Goal: Task Accomplishment & Management: Use online tool/utility

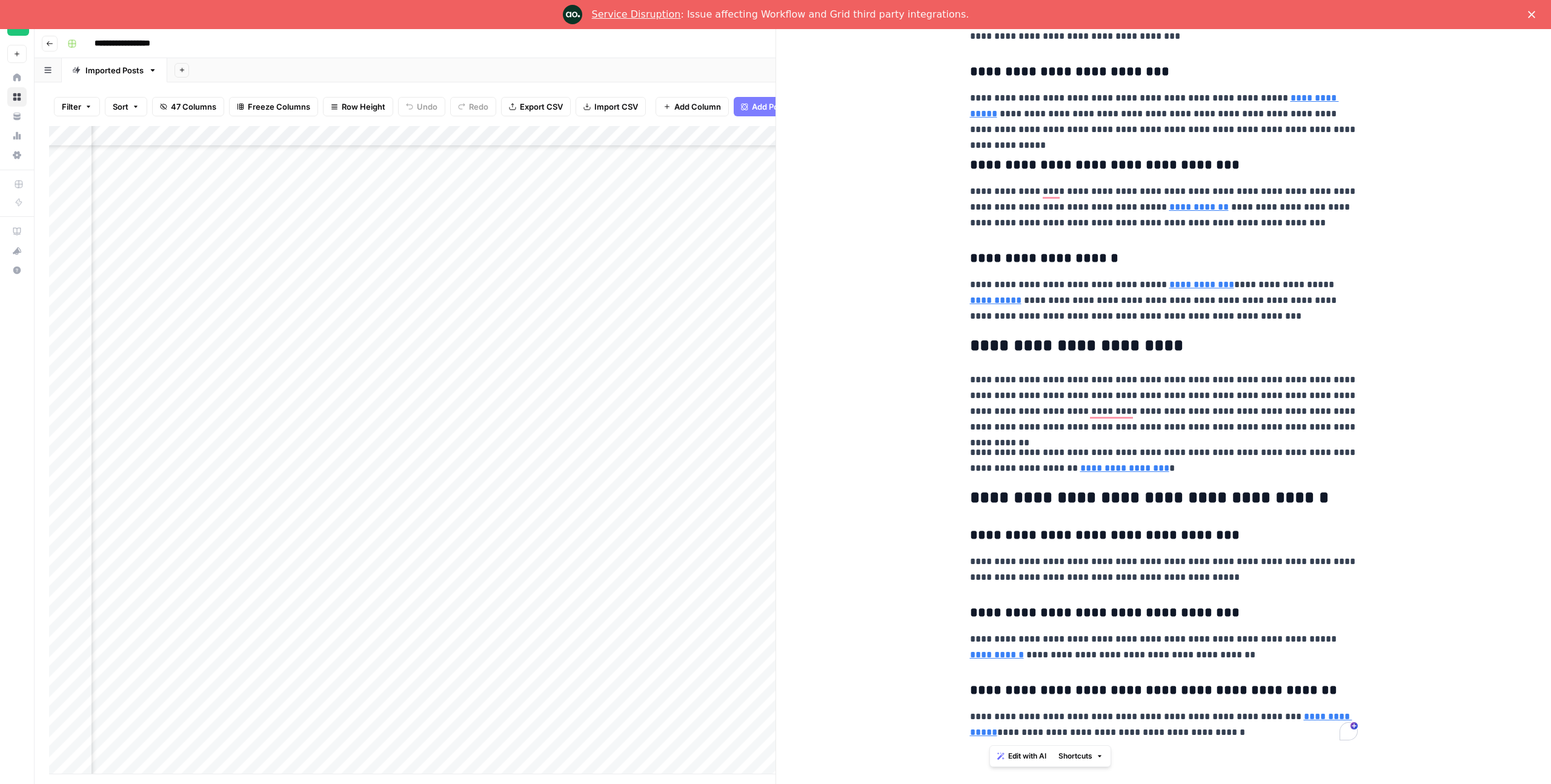
scroll to position [1026, 0]
drag, startPoint x: 985, startPoint y: 146, endPoint x: 1257, endPoint y: 728, distance: 642.4
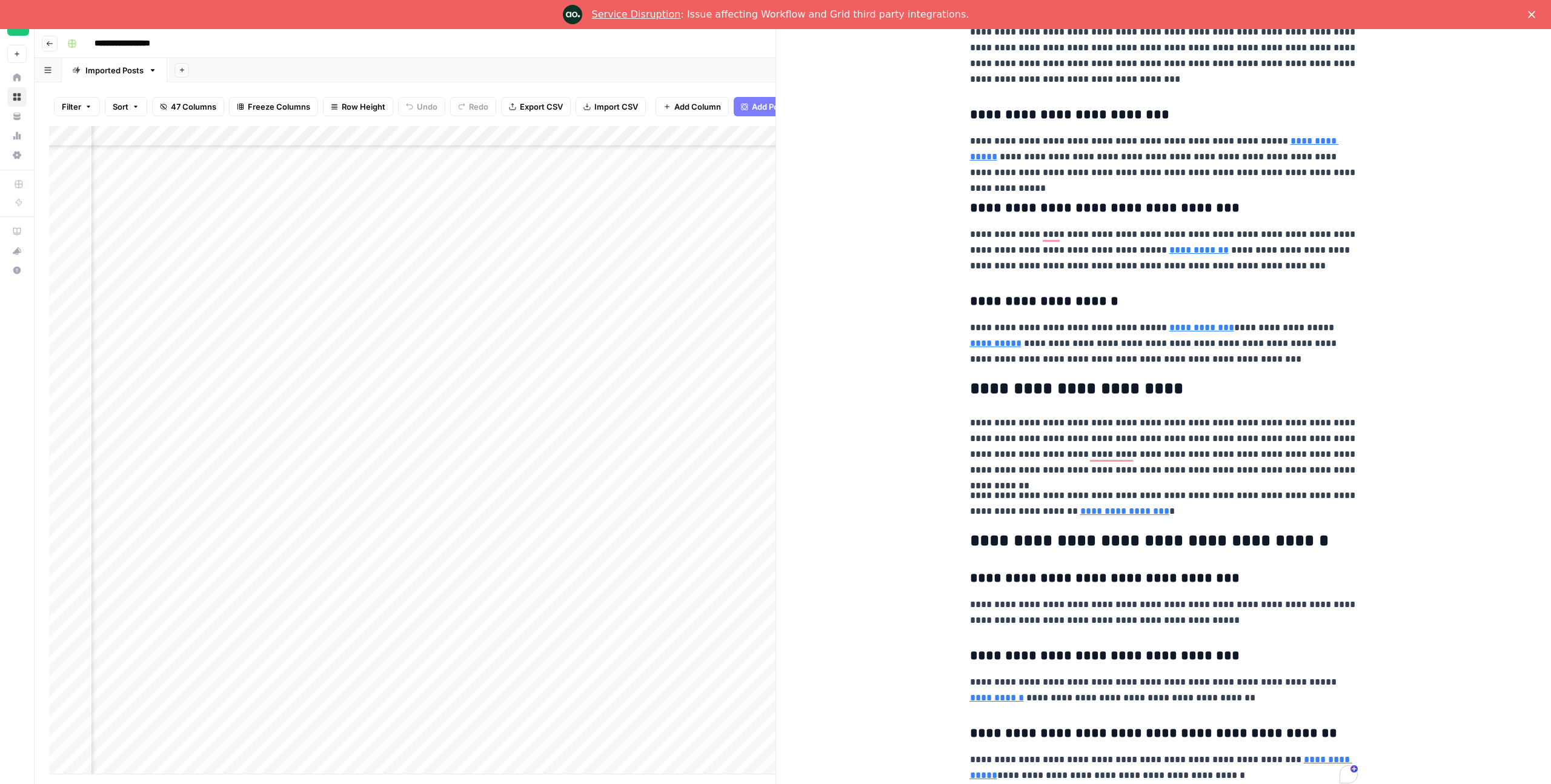
scroll to position [981, 0]
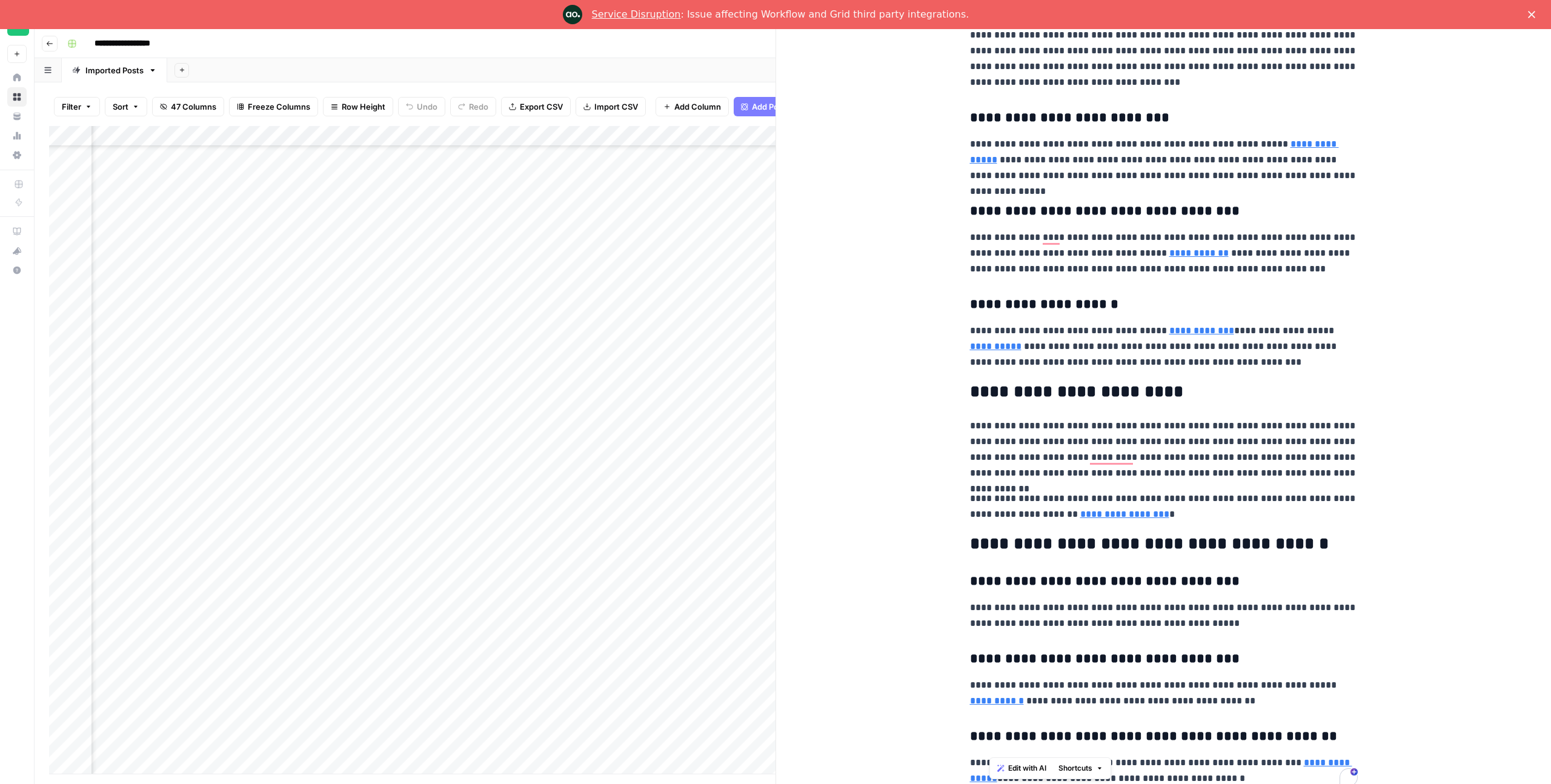
click at [1089, 343] on p "**********" at bounding box center [1163, 346] width 388 height 47
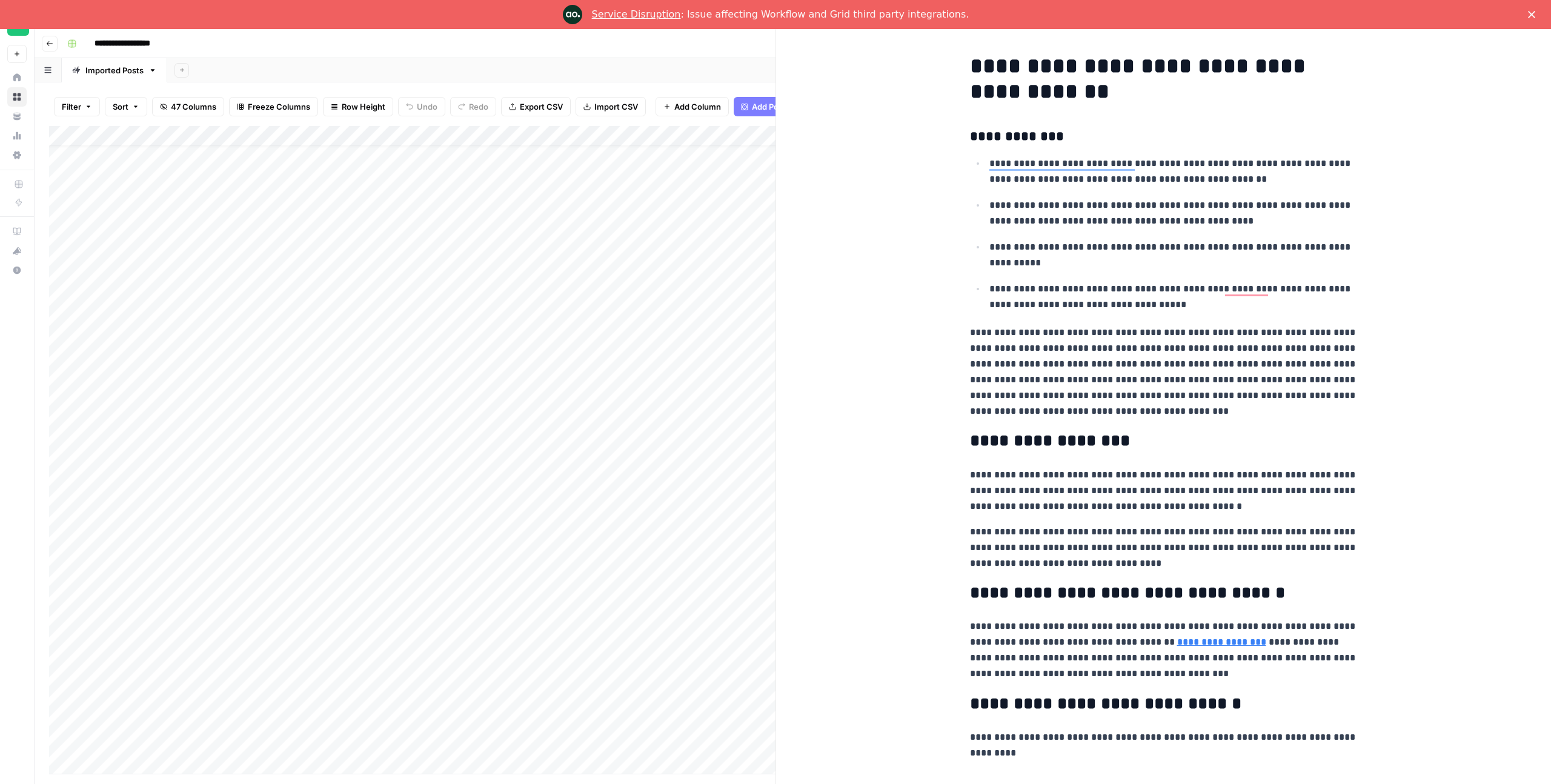
scroll to position [0, 0]
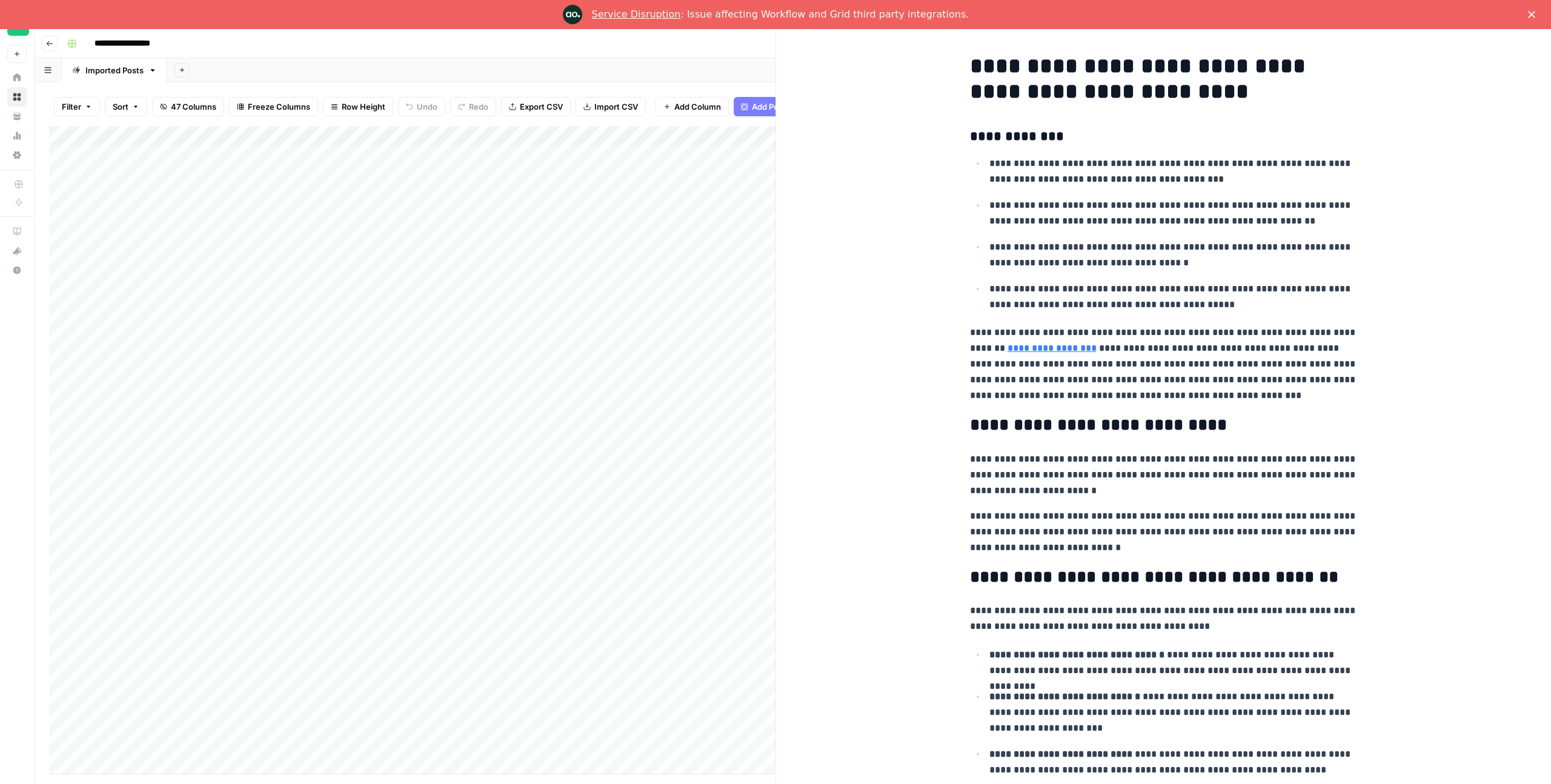
click at [1535, 15] on icon "Close" at bounding box center [1531, 14] width 7 height 7
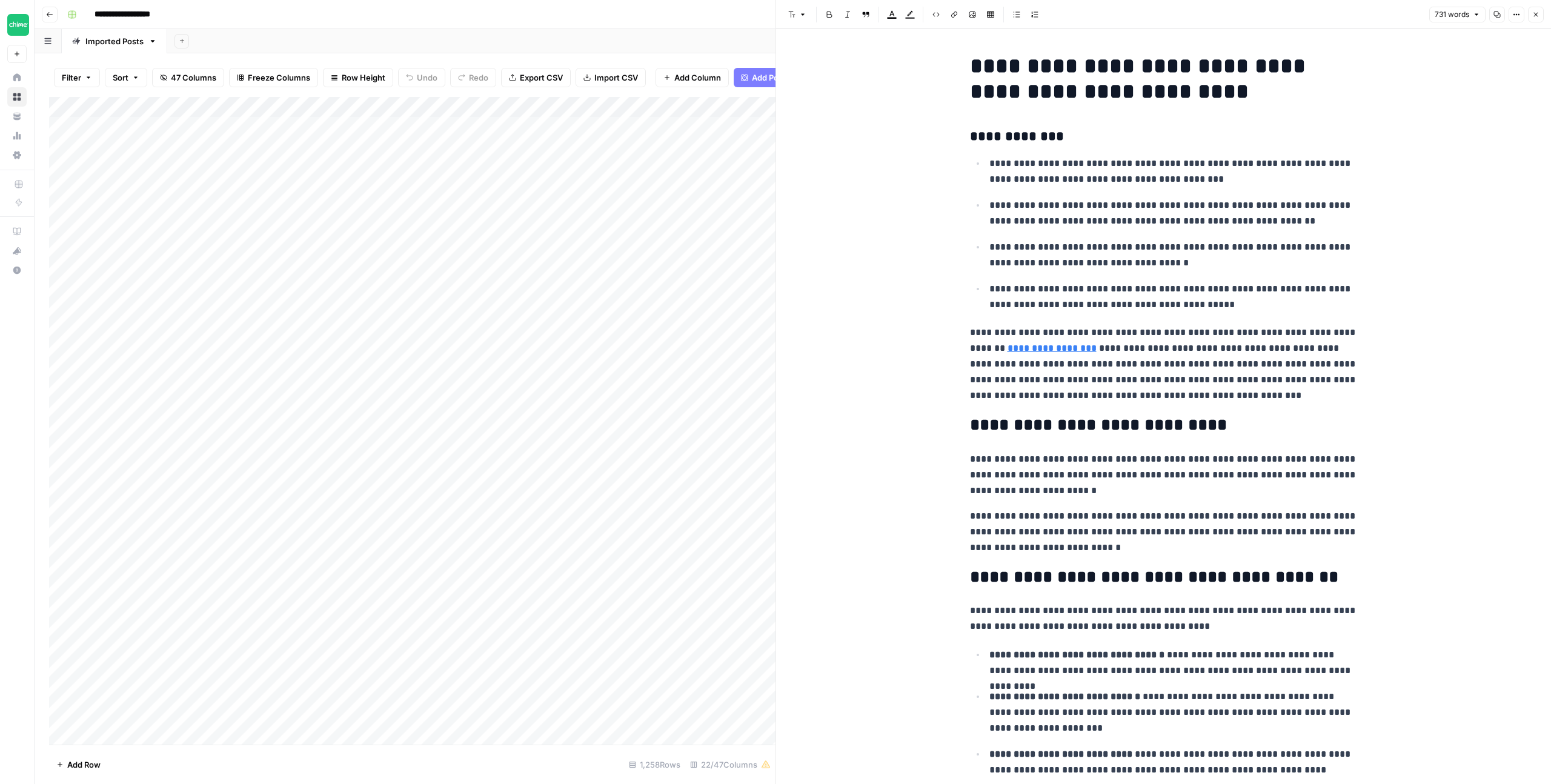
drag, startPoint x: 962, startPoint y: 132, endPoint x: 1041, endPoint y: 170, distance: 87.7
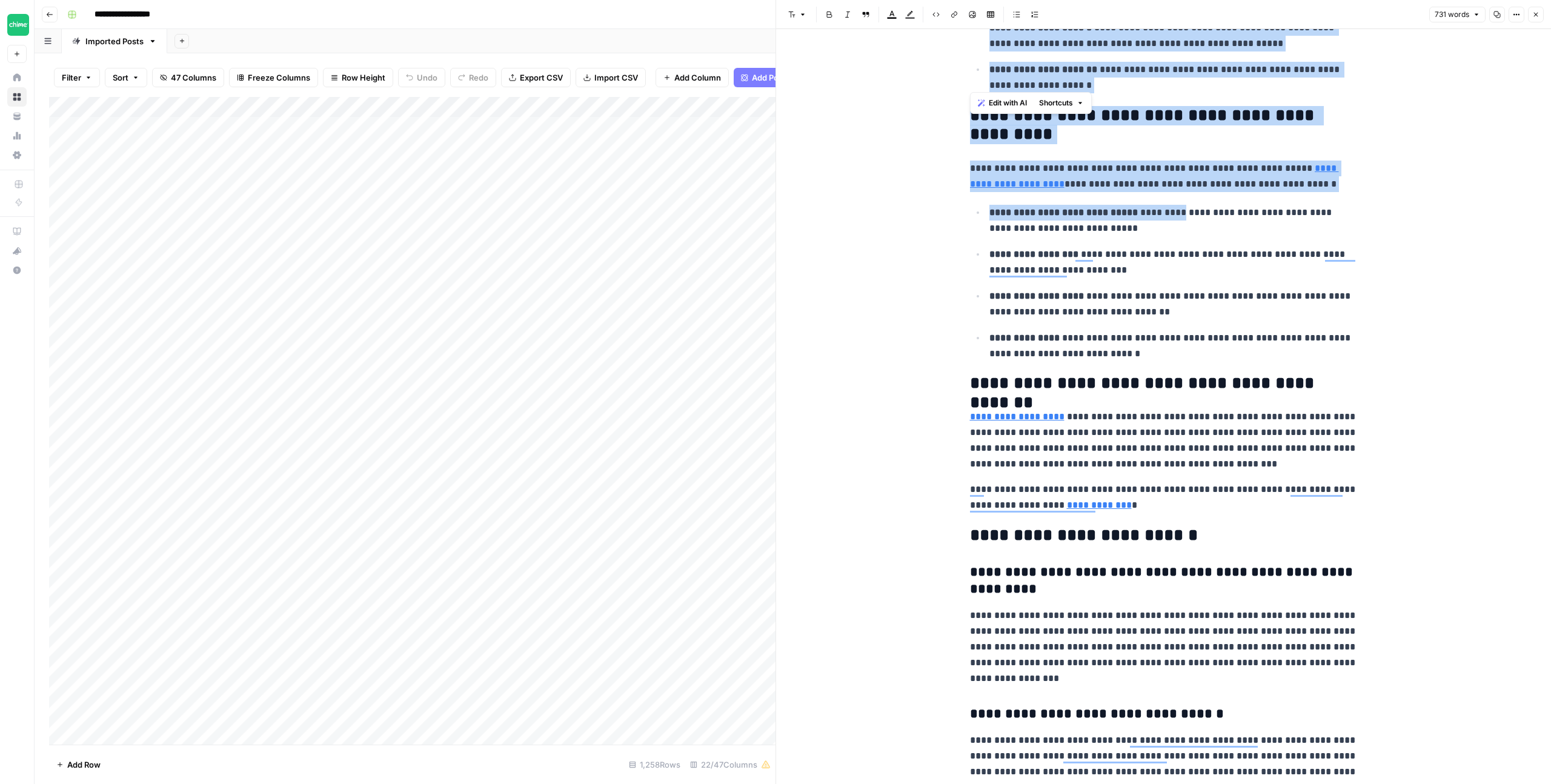
scroll to position [916, 0]
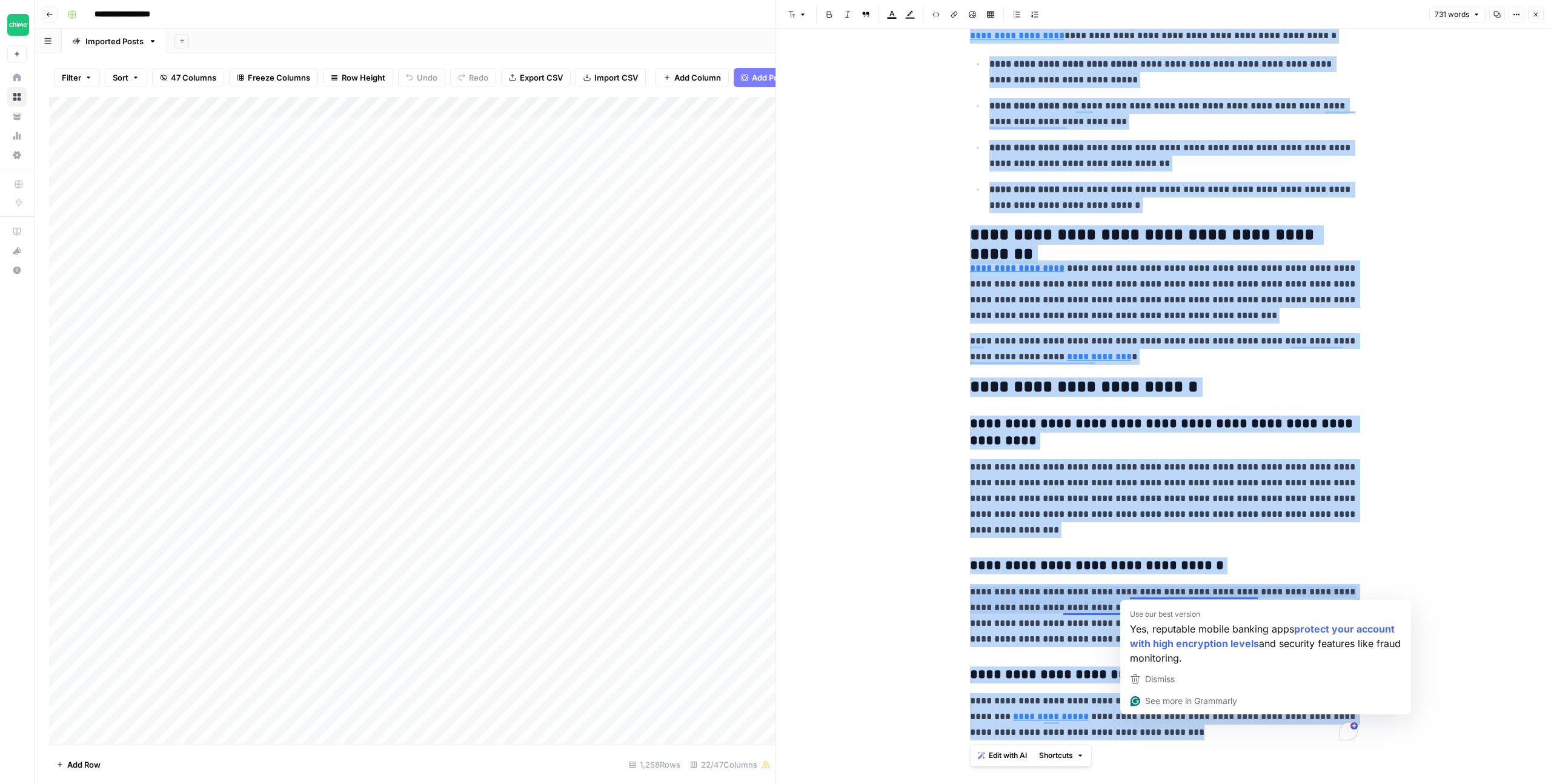
drag, startPoint x: 968, startPoint y: 137, endPoint x: 1152, endPoint y: 730, distance: 620.9
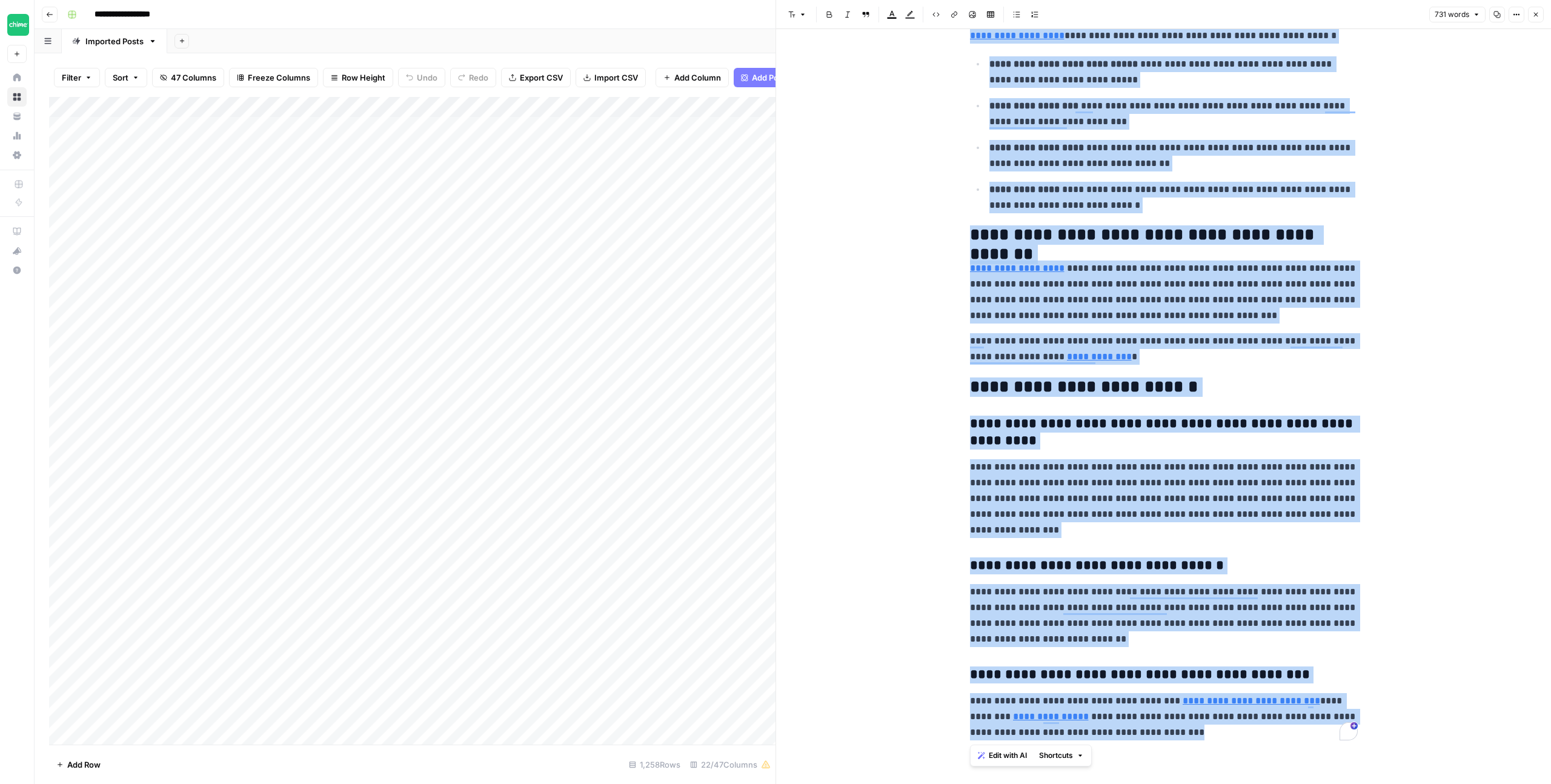
copy div "**********"
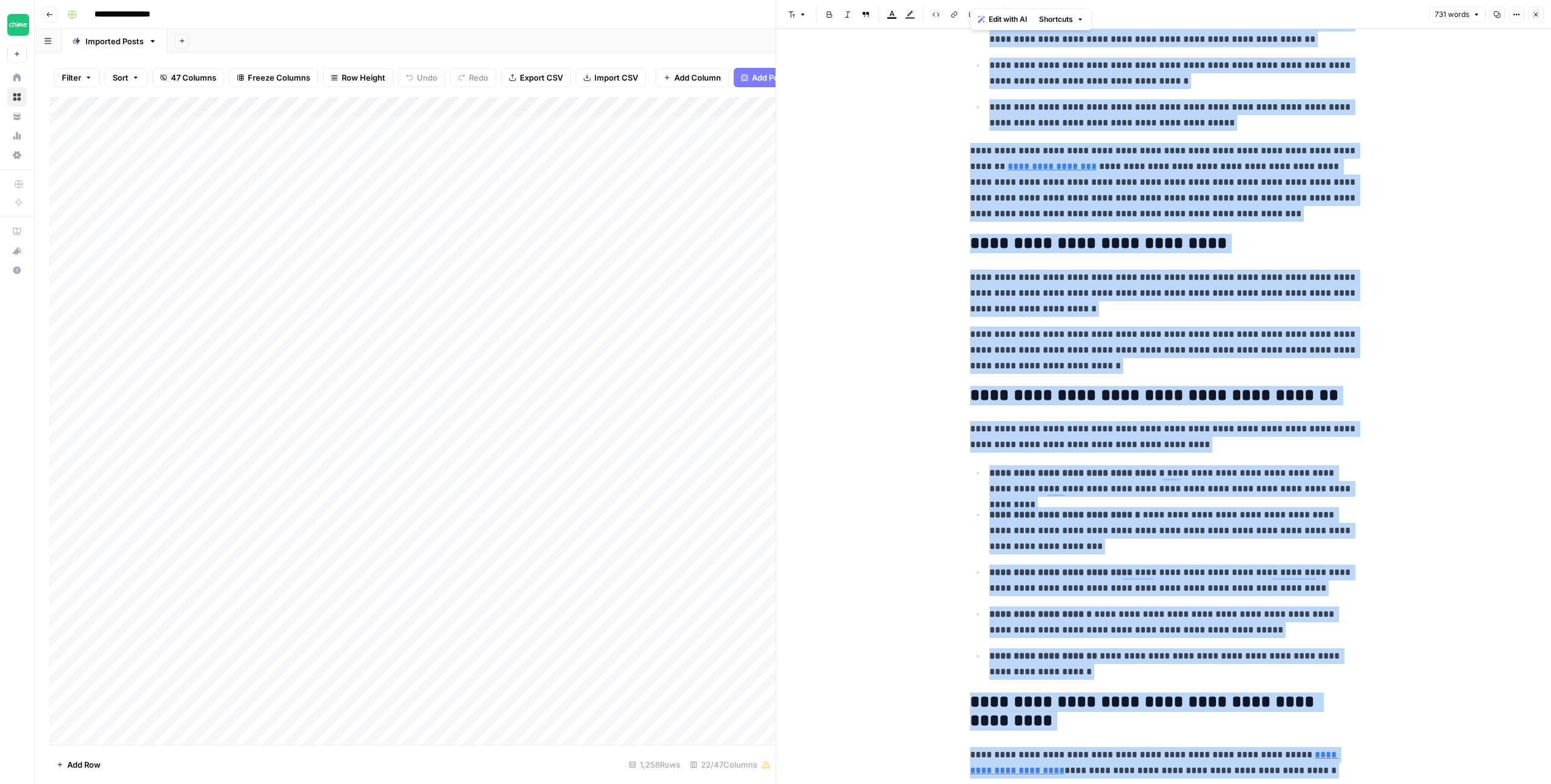
scroll to position [0, 0]
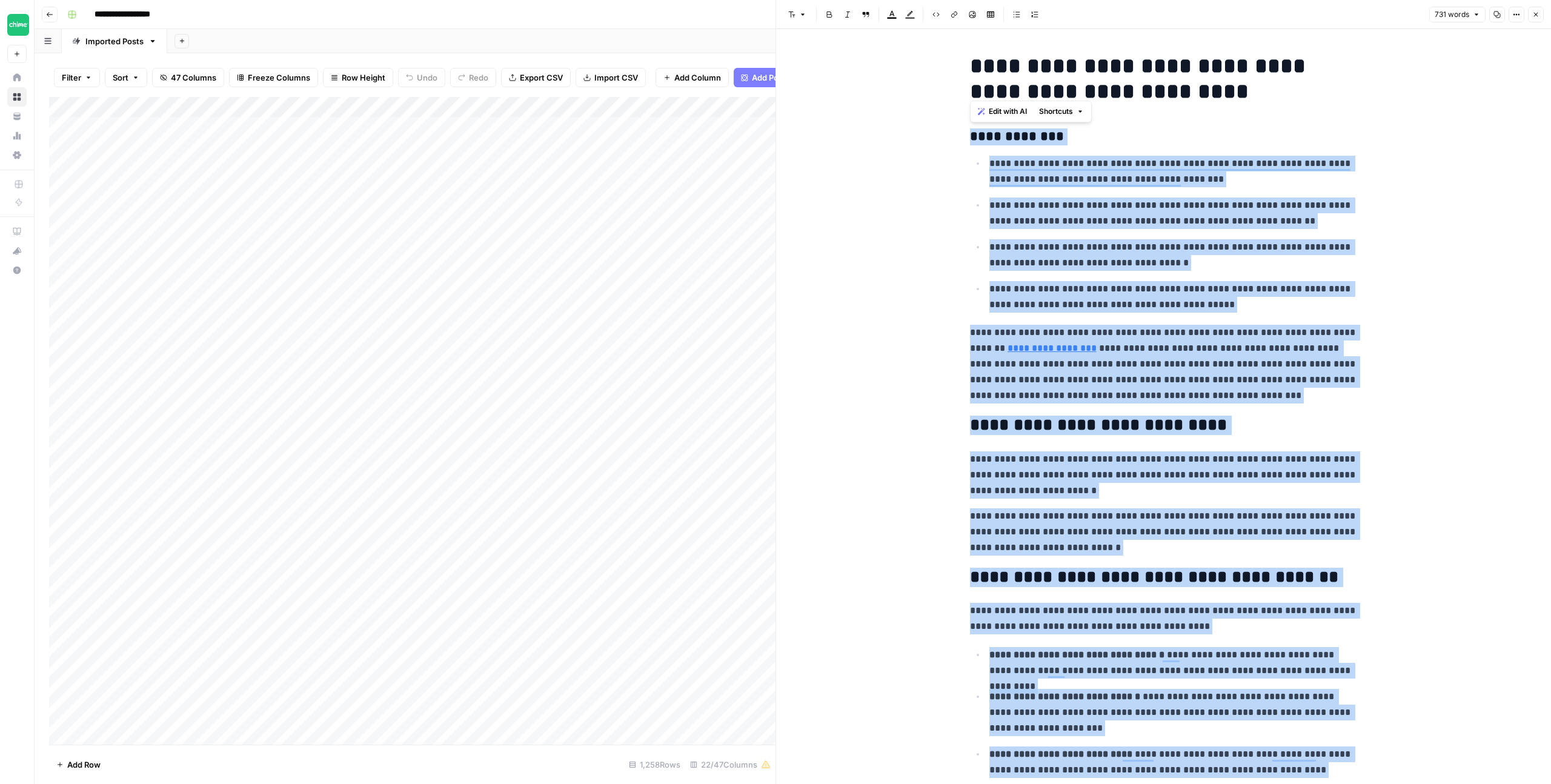
click at [1537, 12] on icon "button" at bounding box center [1535, 14] width 7 height 7
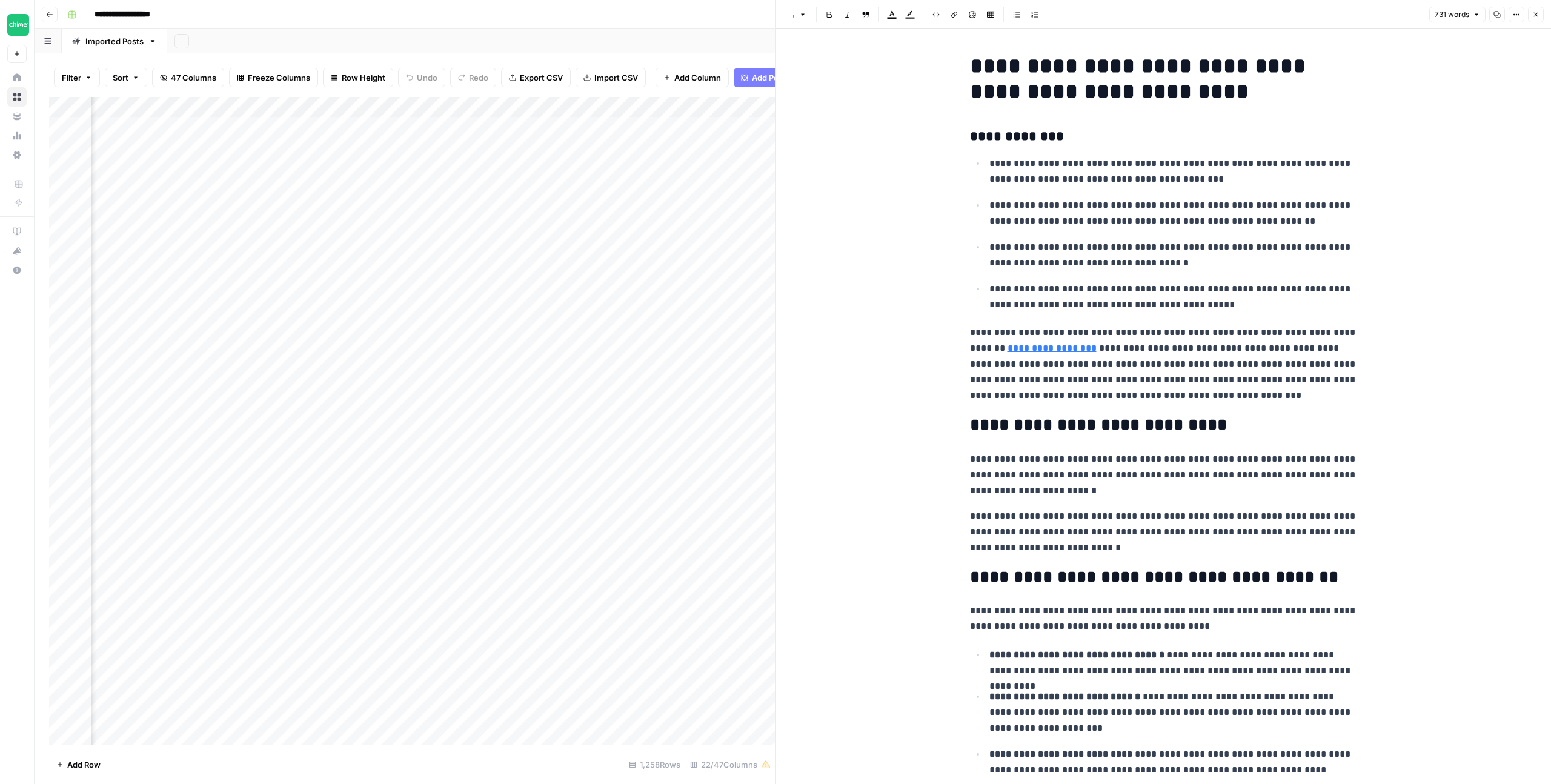
scroll to position [0, 1442]
click at [449, 129] on div "Add Column" at bounding box center [412, 420] width 727 height 648
click at [442, 127] on div "Add Column" at bounding box center [412, 420] width 727 height 648
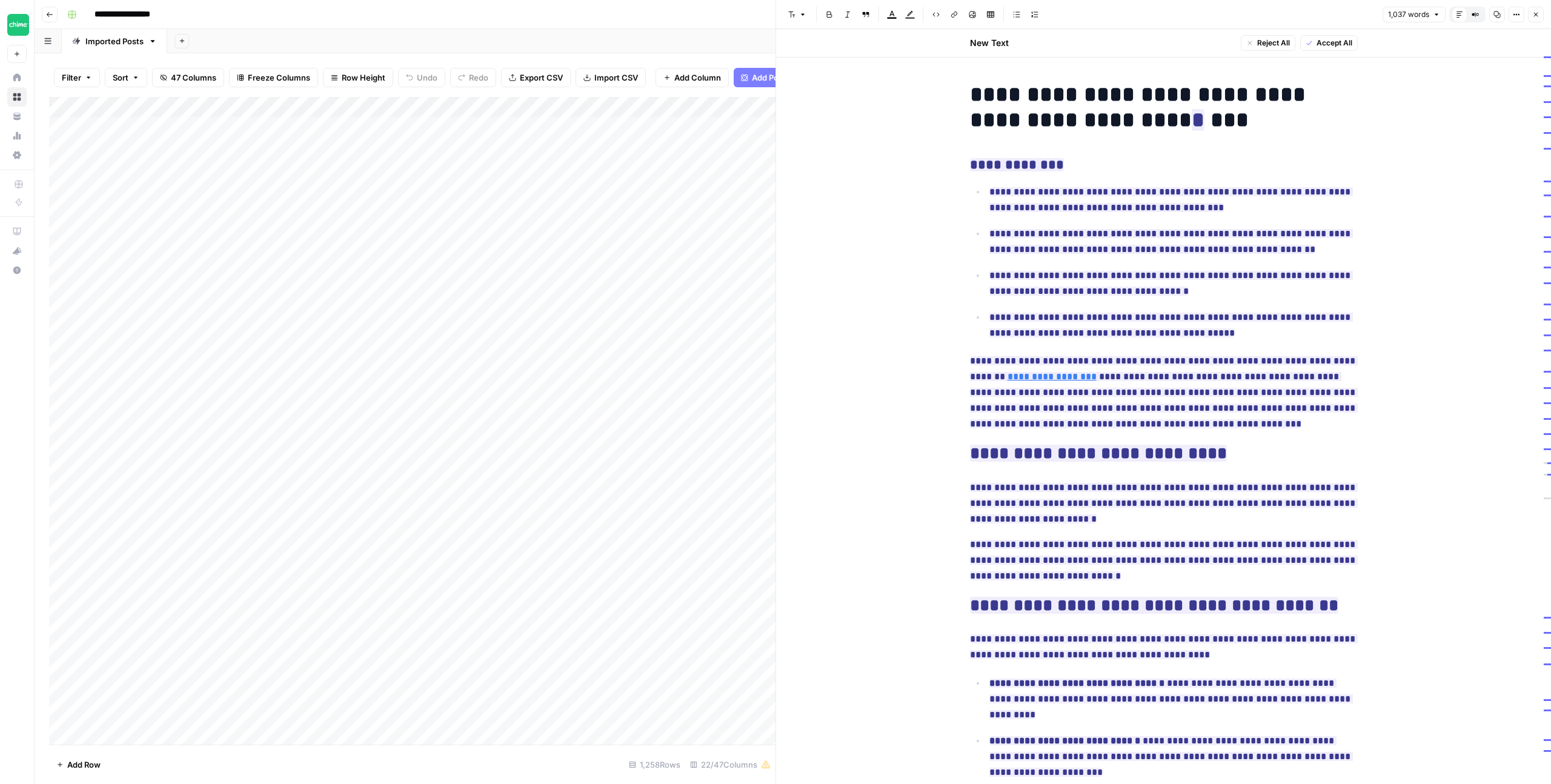
click at [463, 126] on div at bounding box center [447, 127] width 111 height 22
click at [1540, 12] on button "Close" at bounding box center [1536, 15] width 16 height 16
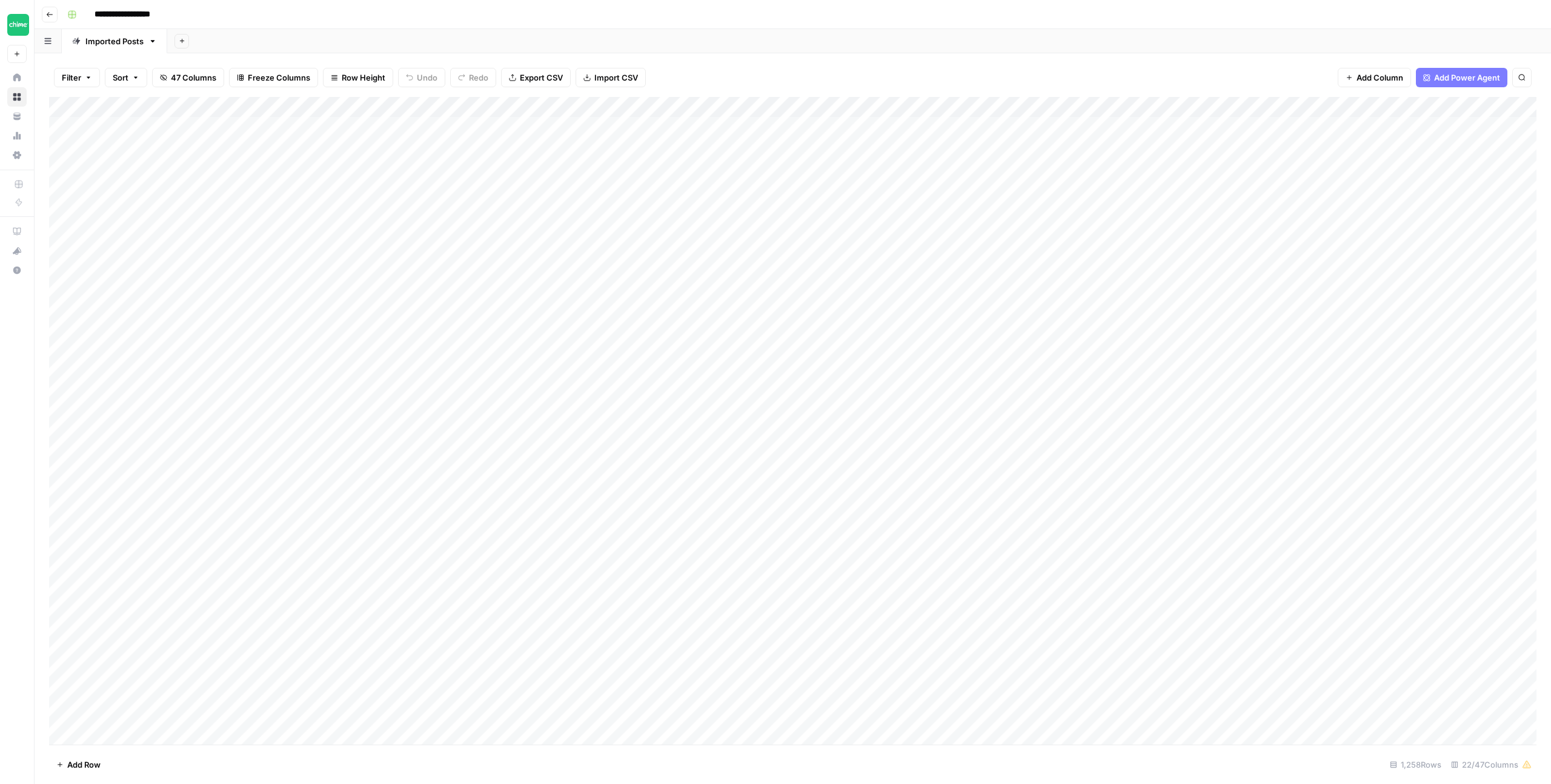
click at [467, 126] on div "Add Column" at bounding box center [792, 420] width 1487 height 648
click at [451, 126] on div "Add Column" at bounding box center [792, 420] width 1487 height 648
click at [461, 127] on textarea "**********" at bounding box center [538, 133] width 242 height 29
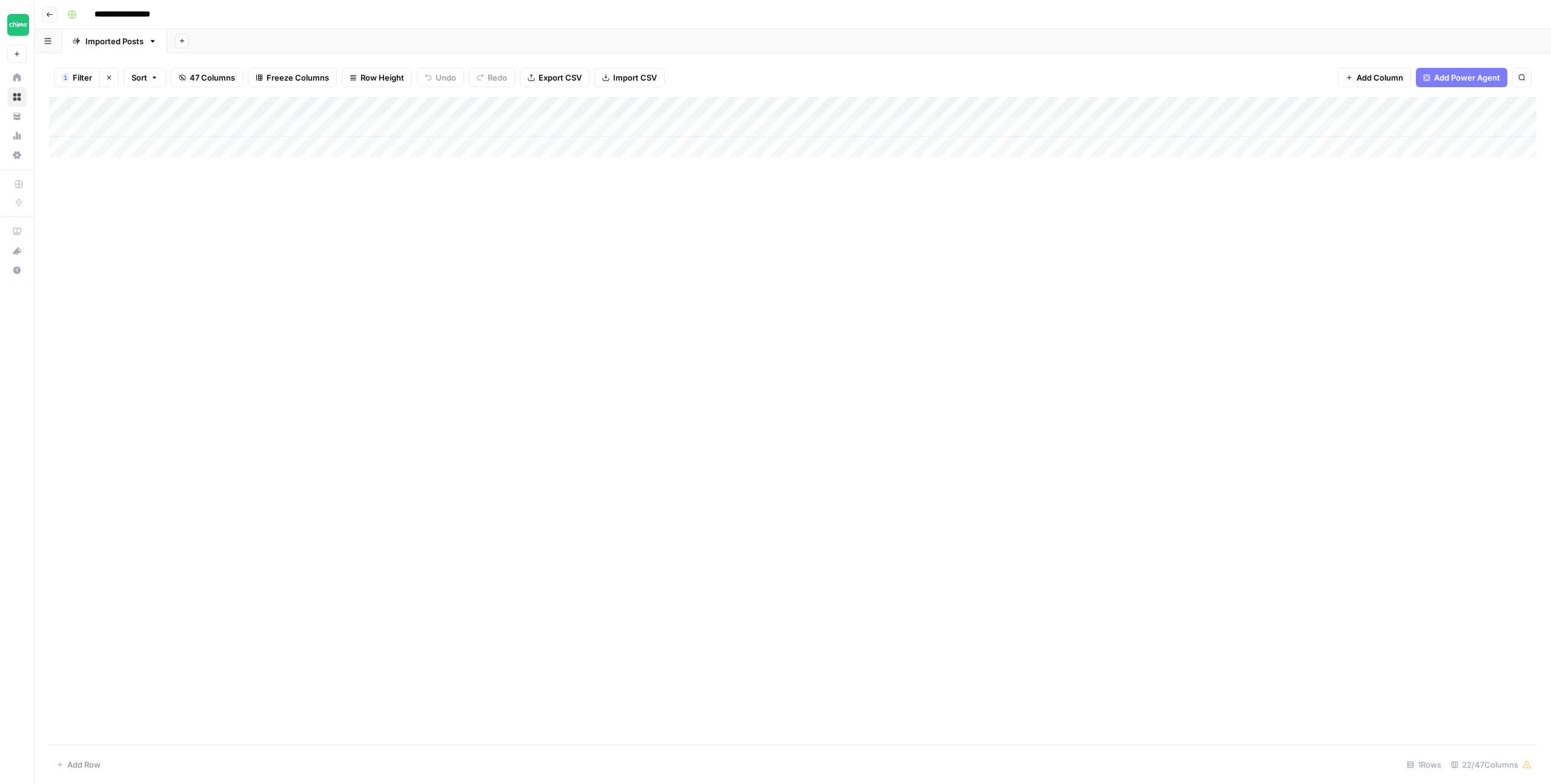
click at [518, 107] on div "Add Column" at bounding box center [792, 127] width 1487 height 61
click at [478, 234] on span "Filter" at bounding box center [495, 236] width 106 height 12
type input "Slug"
click at [614, 138] on icon "button" at bounding box center [617, 140] width 7 height 7
click at [91, 191] on span "Save" at bounding box center [83, 195] width 18 height 11
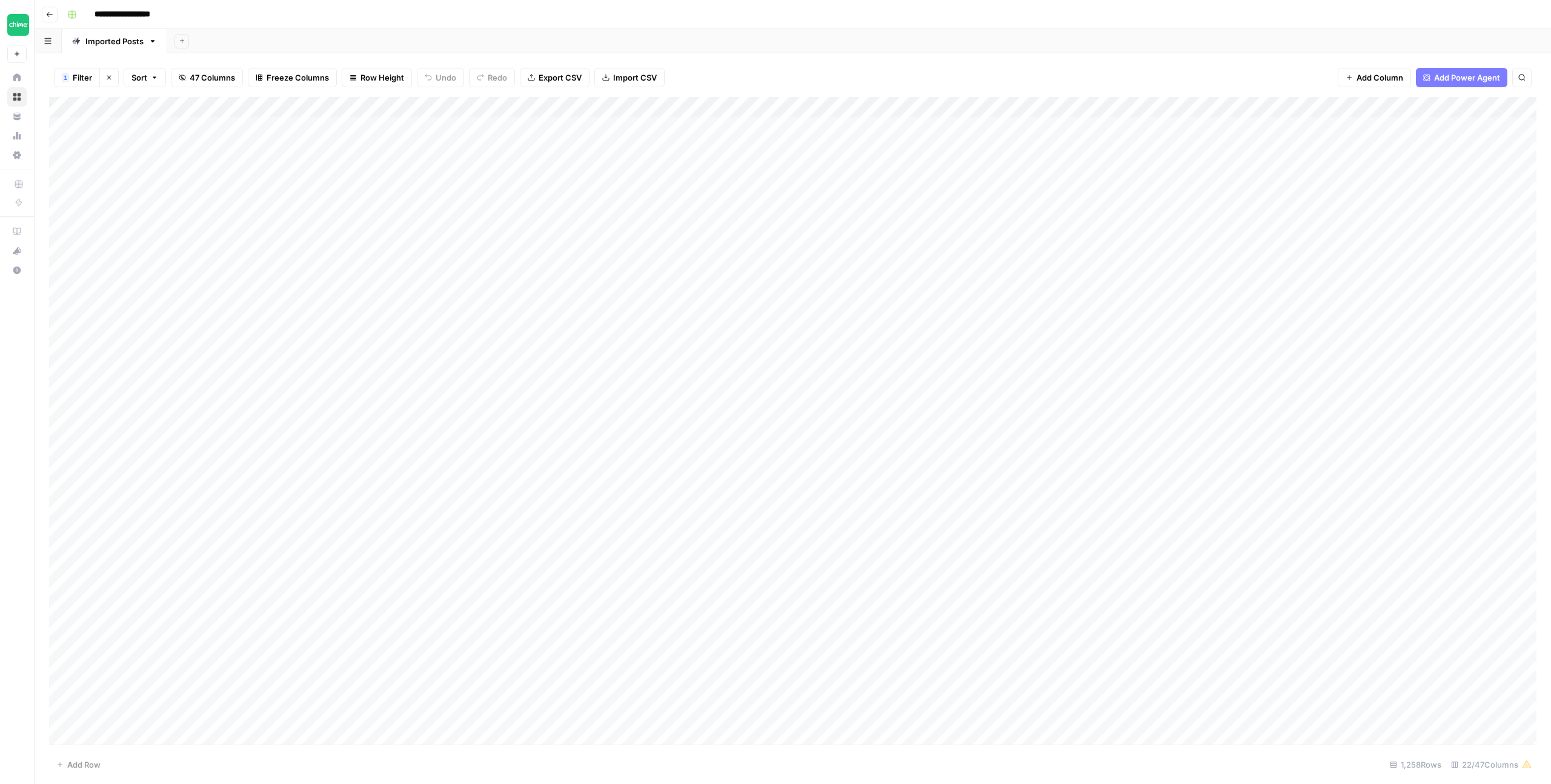
click at [466, 128] on div "Add Column" at bounding box center [792, 420] width 1487 height 648
click at [473, 125] on div "Add Column" at bounding box center [792, 420] width 1487 height 648
click at [510, 198] on div "Add Column" at bounding box center [792, 420] width 1487 height 648
click at [467, 131] on div "Add Column" at bounding box center [792, 420] width 1487 height 648
click at [470, 129] on div "Add Column" at bounding box center [792, 420] width 1487 height 648
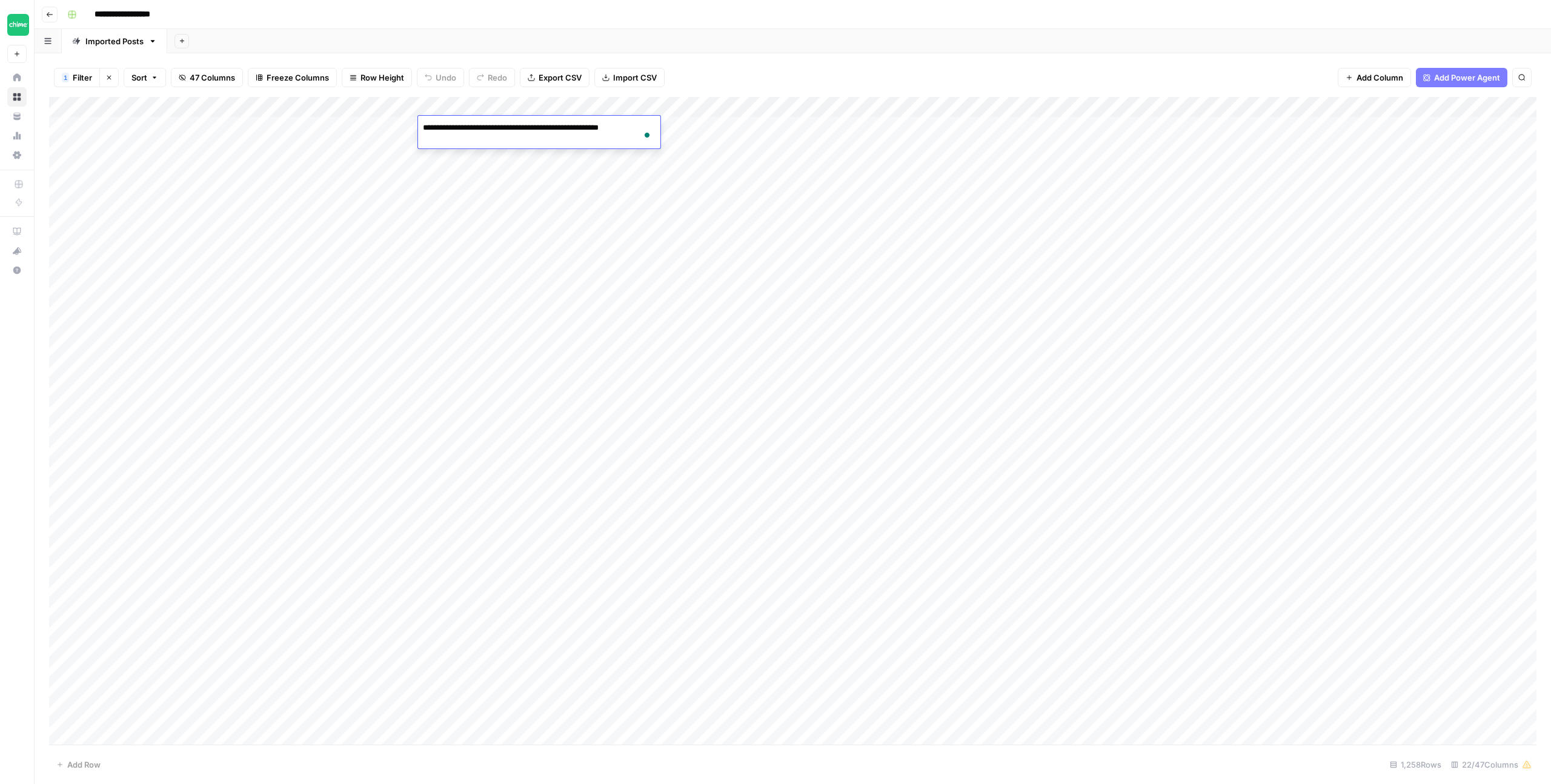
click at [459, 191] on div "Add Column" at bounding box center [792, 420] width 1487 height 648
click at [462, 146] on div "Add Column" at bounding box center [792, 420] width 1487 height 648
click at [480, 187] on div "Add Column" at bounding box center [792, 420] width 1487 height 648
click at [474, 188] on div "Add Column" at bounding box center [792, 420] width 1487 height 648
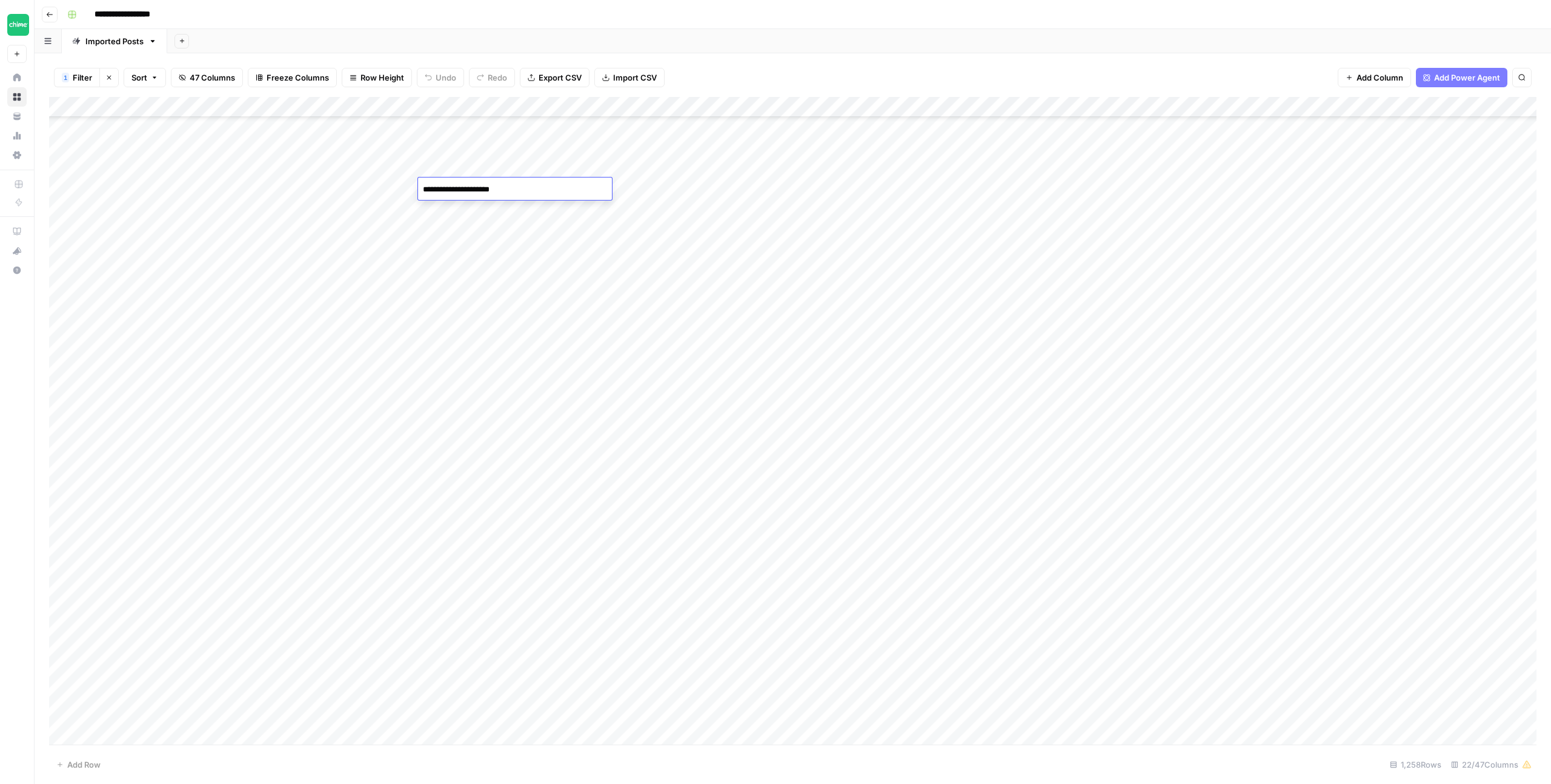
scroll to position [206, 0]
click at [472, 430] on div "Add Column" at bounding box center [792, 420] width 1487 height 648
click at [456, 433] on div "Add Column" at bounding box center [792, 420] width 1487 height 648
click at [456, 568] on div "Add Column" at bounding box center [792, 420] width 1487 height 648
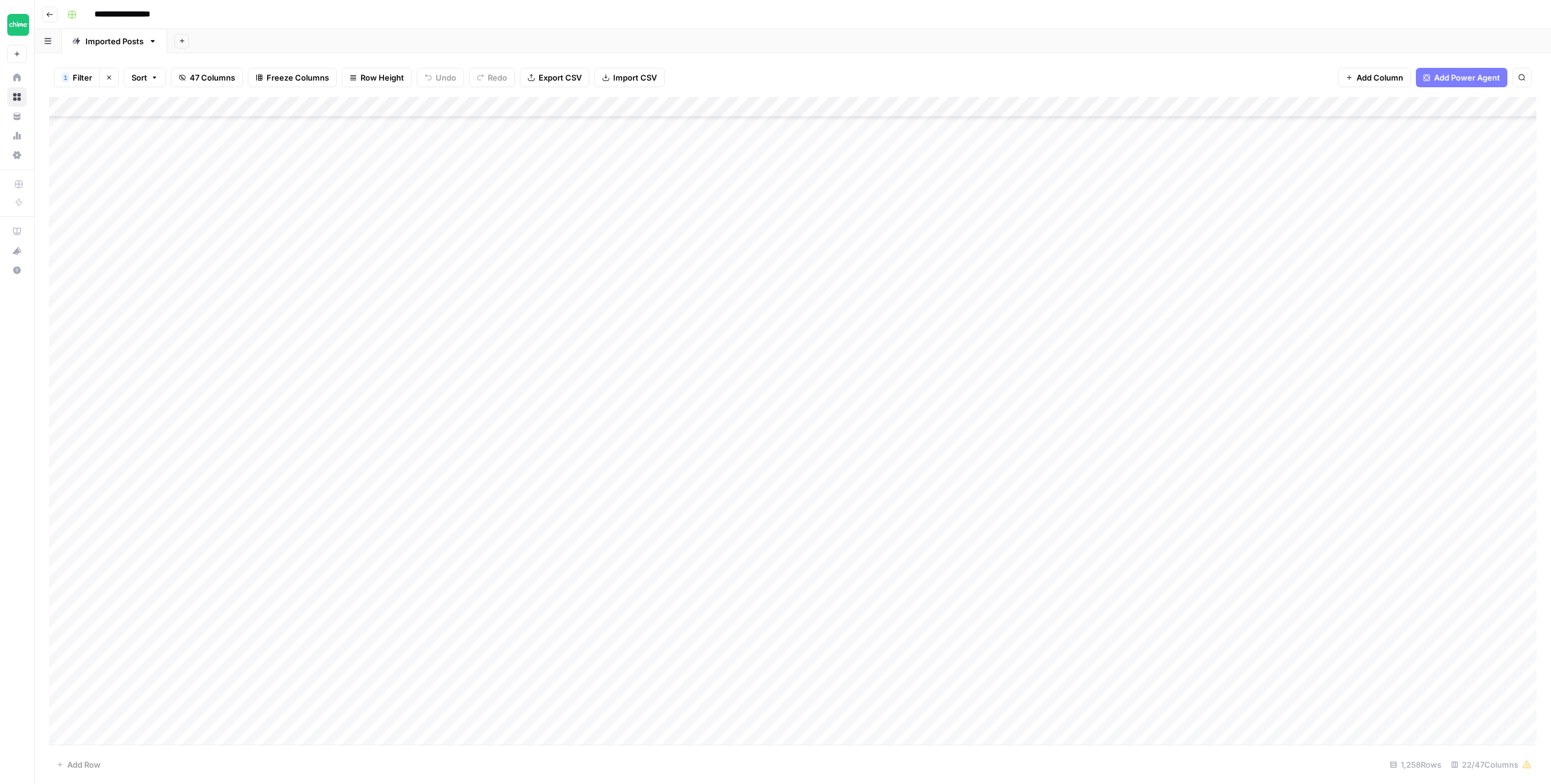
click at [460, 568] on div "Add Column" at bounding box center [792, 420] width 1487 height 648
click at [475, 329] on div "Add Column" at bounding box center [792, 420] width 1487 height 648
click at [468, 329] on div "Add Column" at bounding box center [792, 420] width 1487 height 648
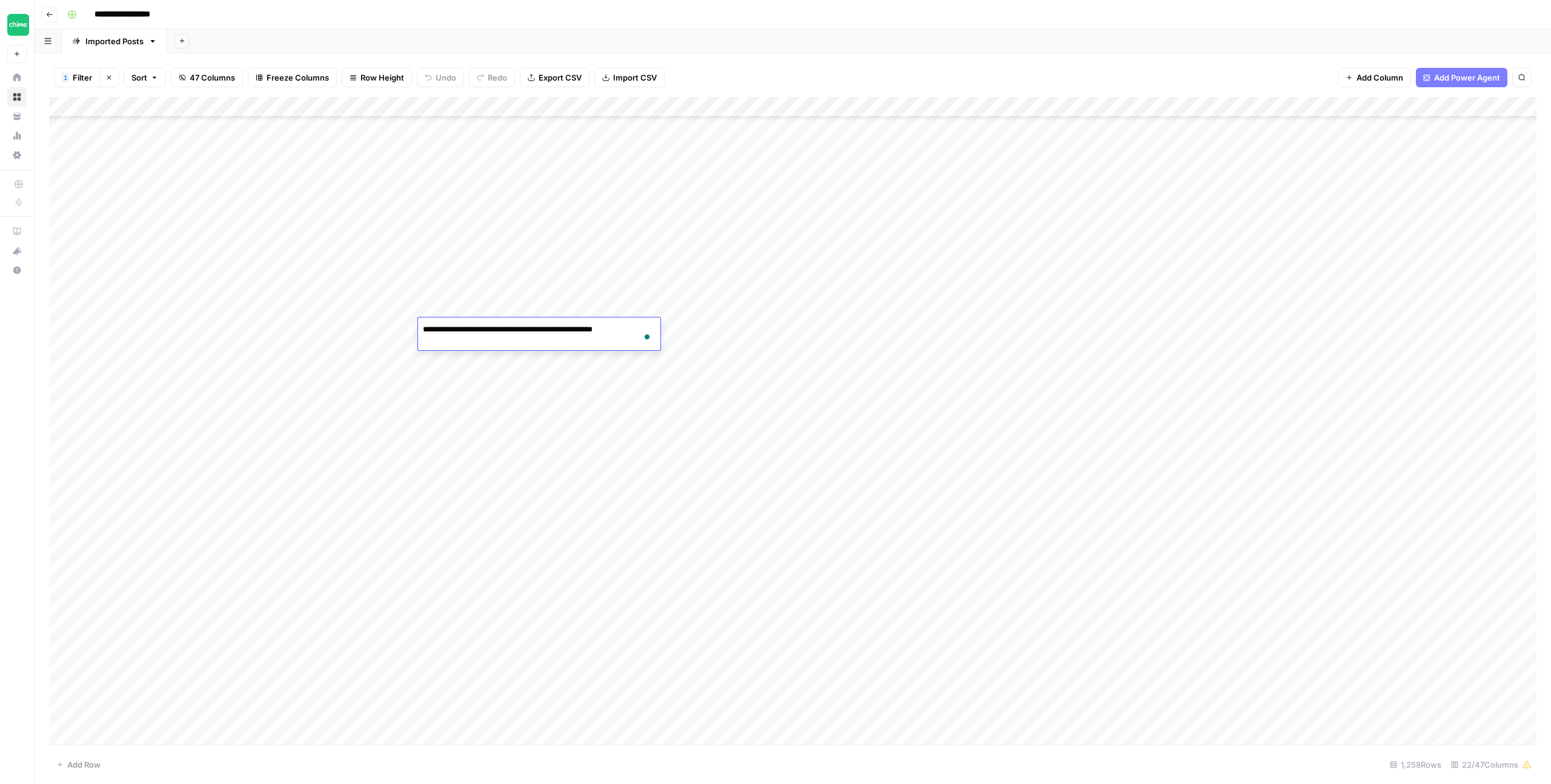
click at [458, 423] on div "Add Column" at bounding box center [792, 420] width 1487 height 648
click at [465, 442] on div "Add Column" at bounding box center [792, 420] width 1487 height 648
click at [459, 444] on div "Add Column" at bounding box center [792, 420] width 1487 height 648
click at [466, 465] on div "Add Column" at bounding box center [792, 420] width 1487 height 648
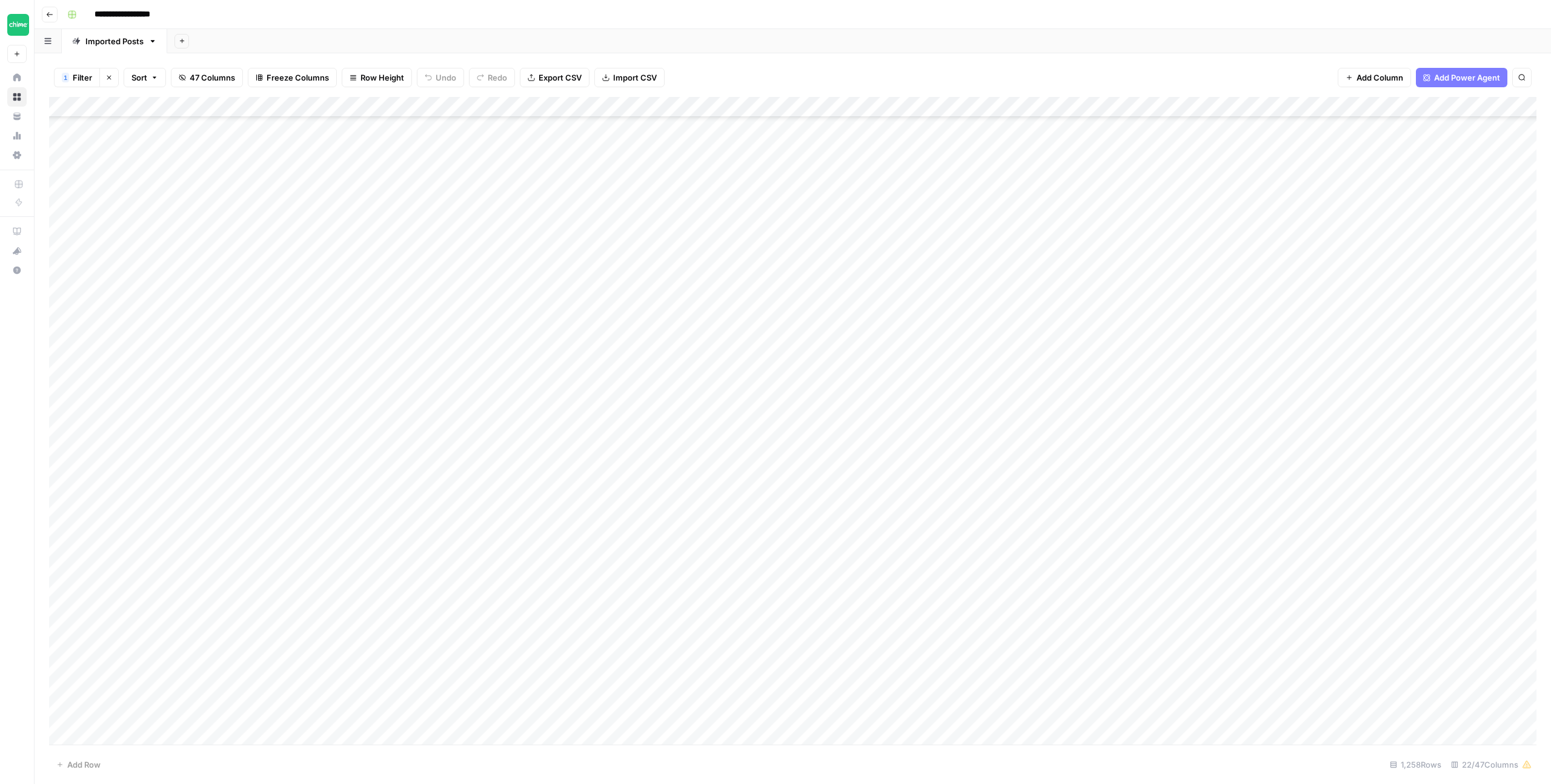
click at [466, 465] on div "Add Column" at bounding box center [792, 420] width 1487 height 648
click at [455, 485] on div "Add Column" at bounding box center [792, 420] width 1487 height 648
click at [461, 484] on div "Add Column" at bounding box center [792, 420] width 1487 height 648
click at [465, 503] on div "Add Column" at bounding box center [792, 420] width 1487 height 648
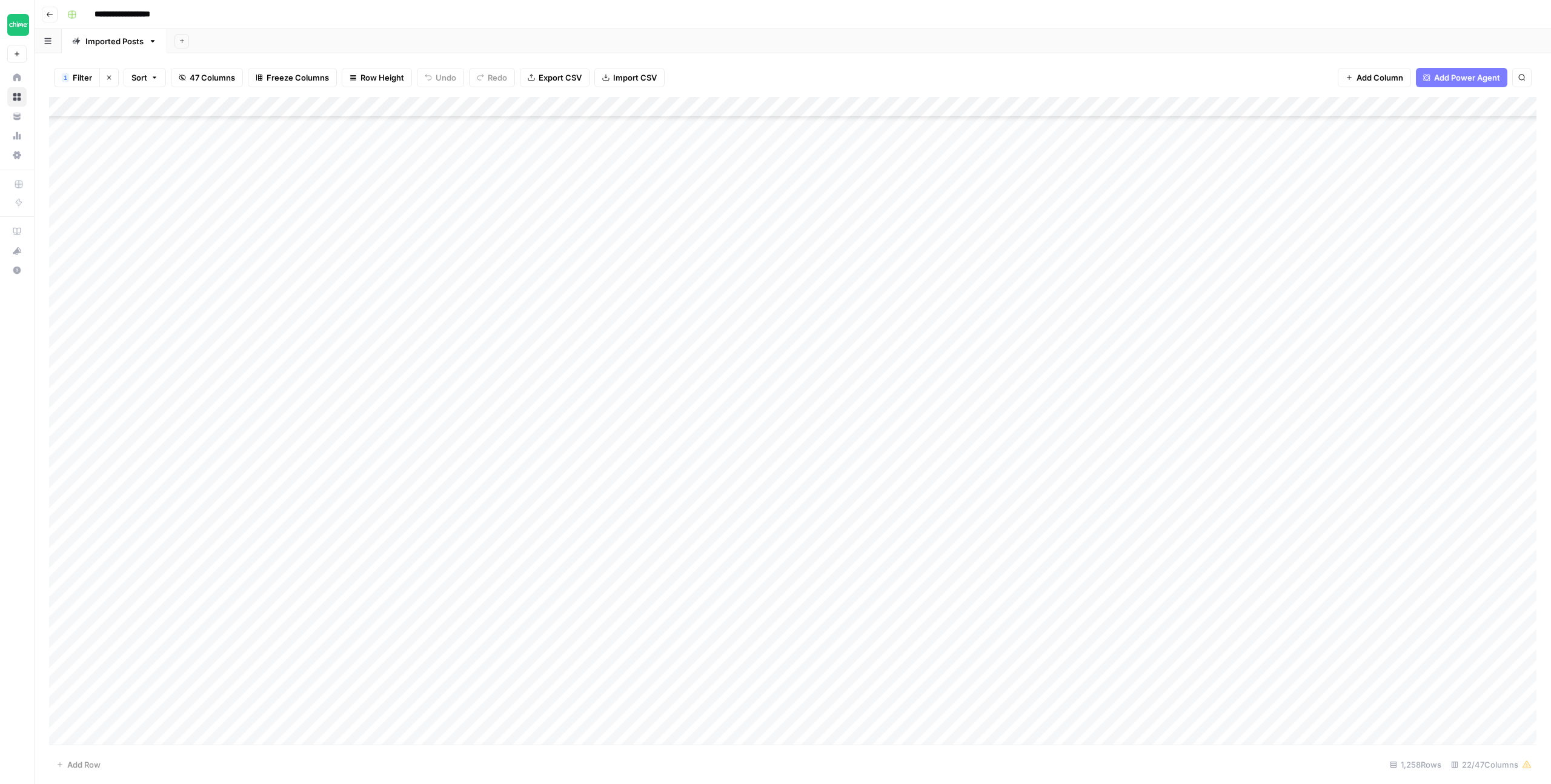
click at [473, 504] on div "Add Column" at bounding box center [792, 420] width 1487 height 648
click at [472, 566] on div "Add Column" at bounding box center [792, 420] width 1487 height 648
click at [465, 566] on div "Add Column" at bounding box center [792, 420] width 1487 height 648
click at [446, 594] on div "Add Column" at bounding box center [792, 420] width 1487 height 648
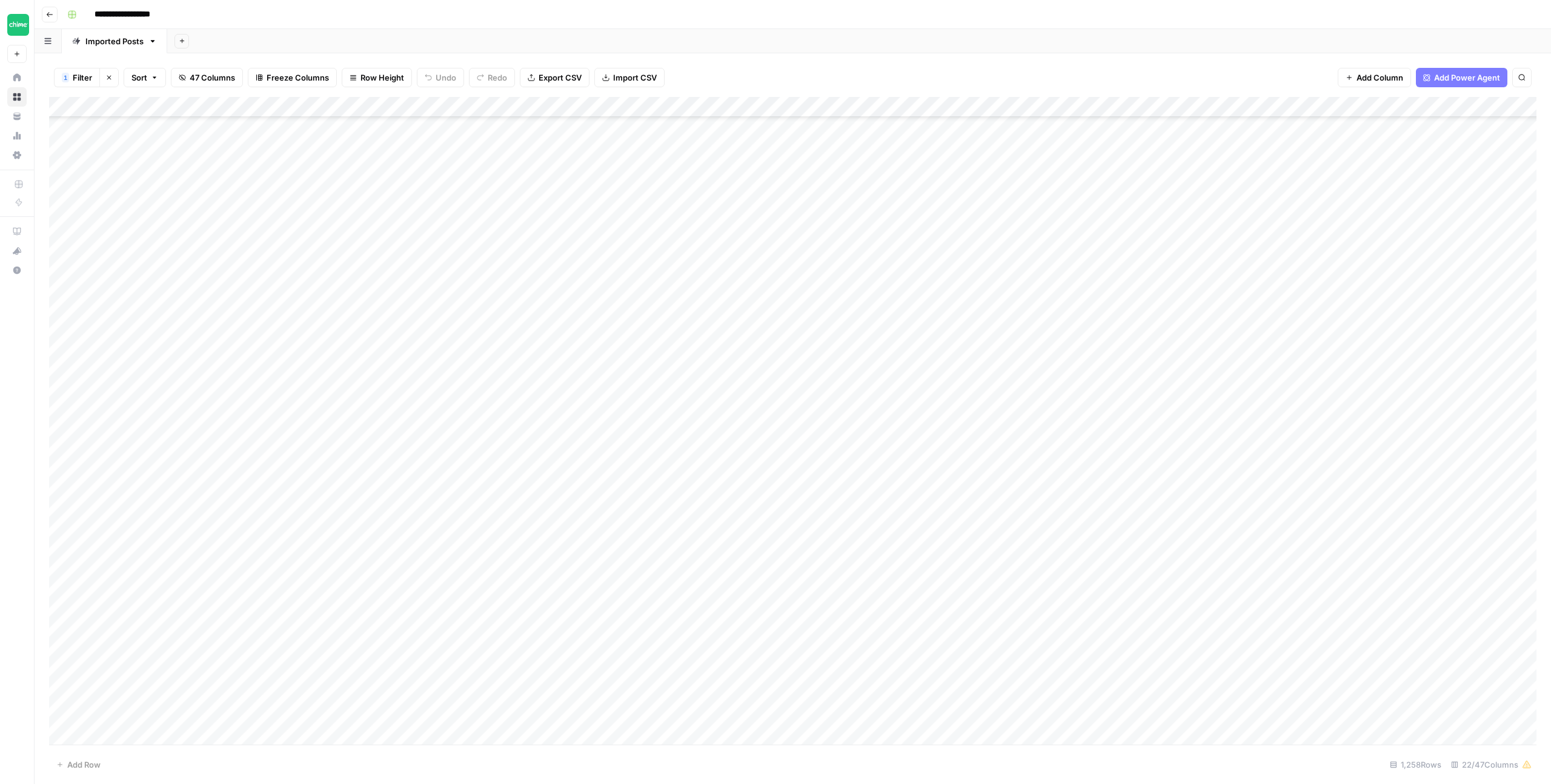
click at [455, 594] on div "Add Column" at bounding box center [792, 420] width 1487 height 648
click at [467, 616] on div "Add Column" at bounding box center [792, 420] width 1487 height 648
click at [456, 614] on div "Add Column" at bounding box center [792, 420] width 1487 height 648
click at [463, 639] on div "Add Column" at bounding box center [792, 420] width 1487 height 648
click at [456, 637] on div "Add Column" at bounding box center [792, 420] width 1487 height 648
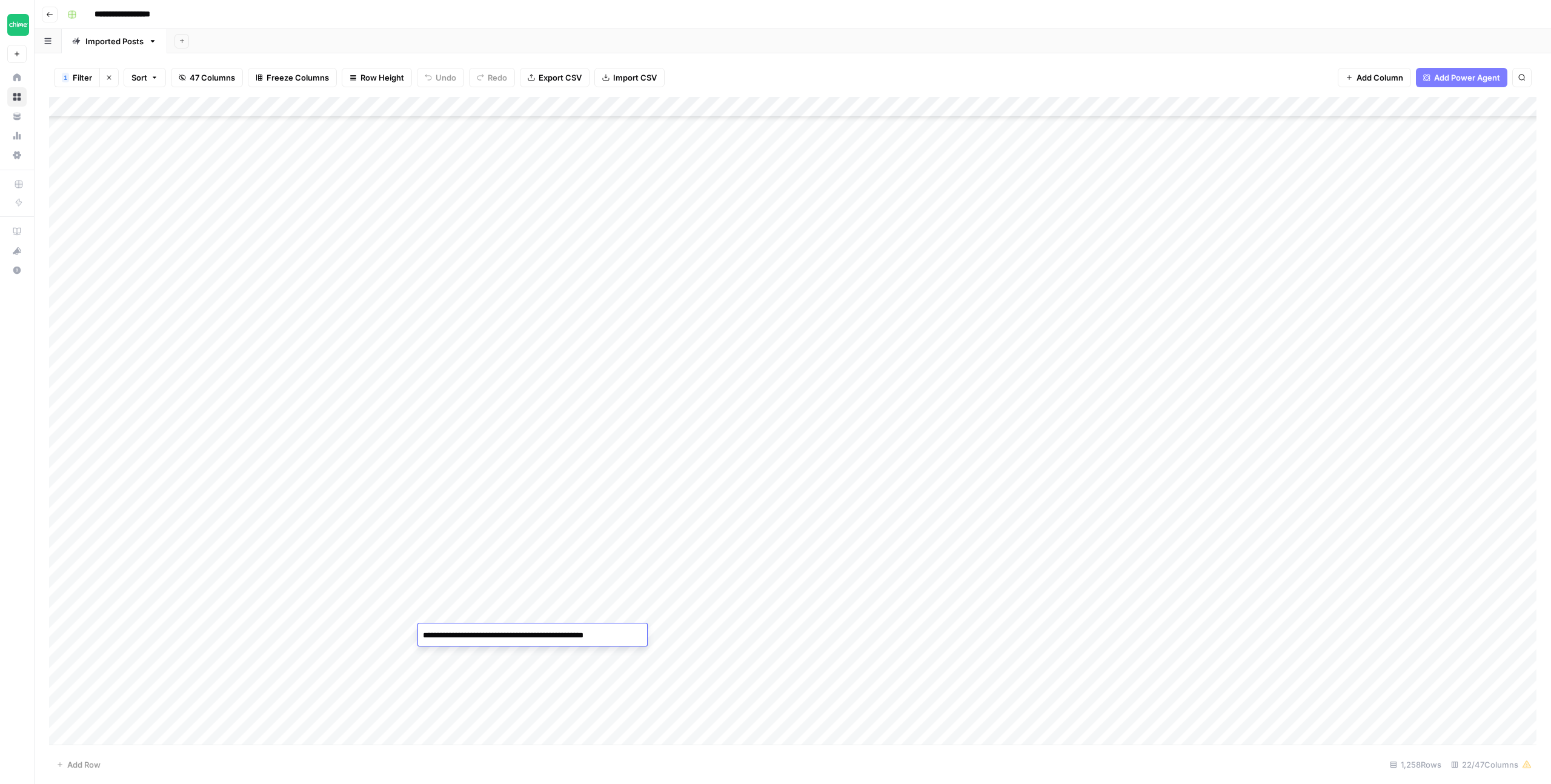
click at [453, 657] on div "Add Column" at bounding box center [792, 420] width 1487 height 648
click at [467, 653] on div "Add Column" at bounding box center [792, 420] width 1487 height 648
click at [469, 389] on div "Add Column" at bounding box center [792, 420] width 1487 height 648
click at [457, 390] on div "Add Column" at bounding box center [792, 420] width 1487 height 648
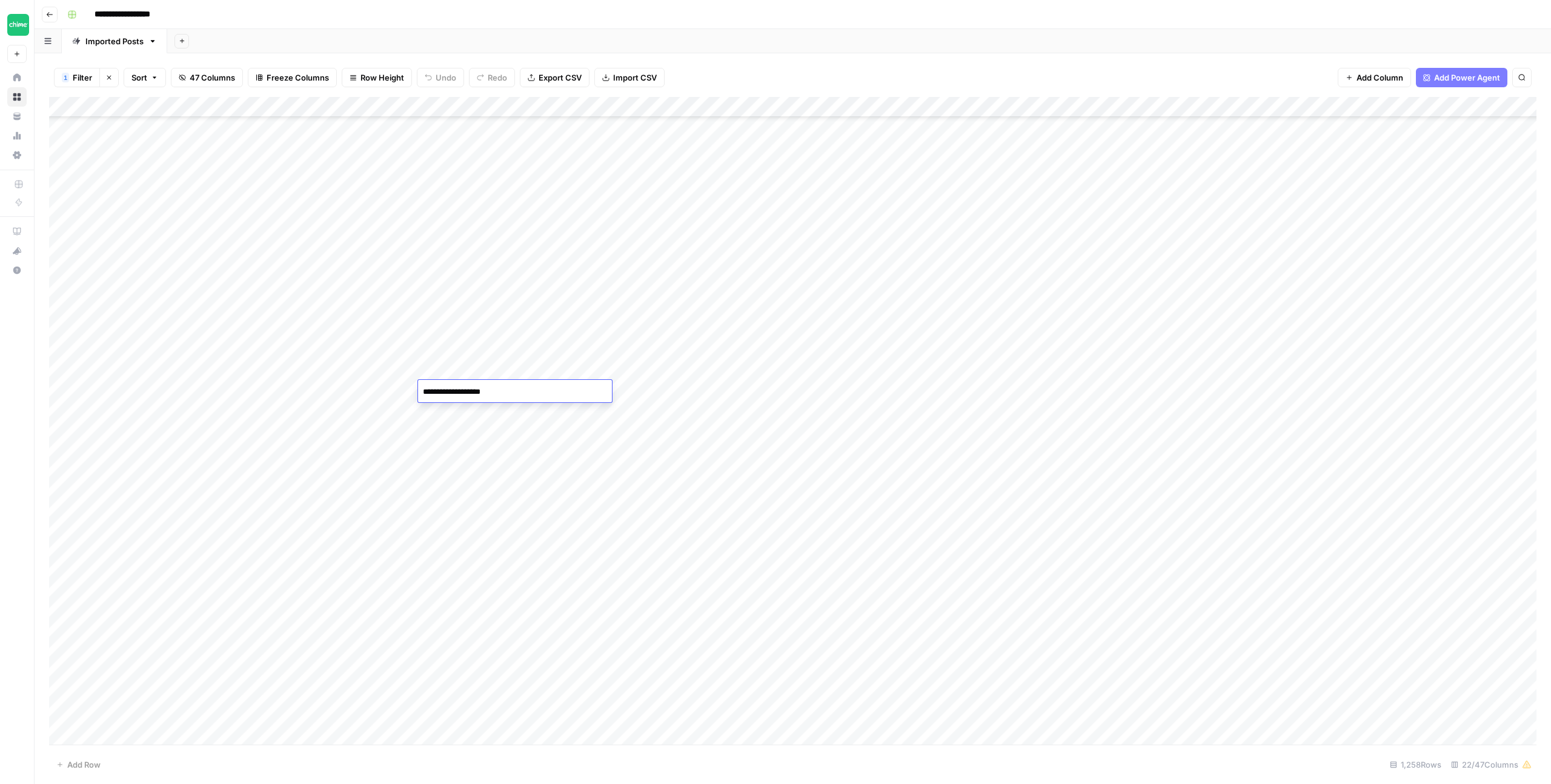
scroll to position [9536, 0]
click at [454, 473] on div "Add Column" at bounding box center [792, 420] width 1487 height 648
click at [459, 473] on div "Add Column" at bounding box center [792, 420] width 1487 height 648
click at [451, 517] on div "Add Column" at bounding box center [792, 420] width 1487 height 648
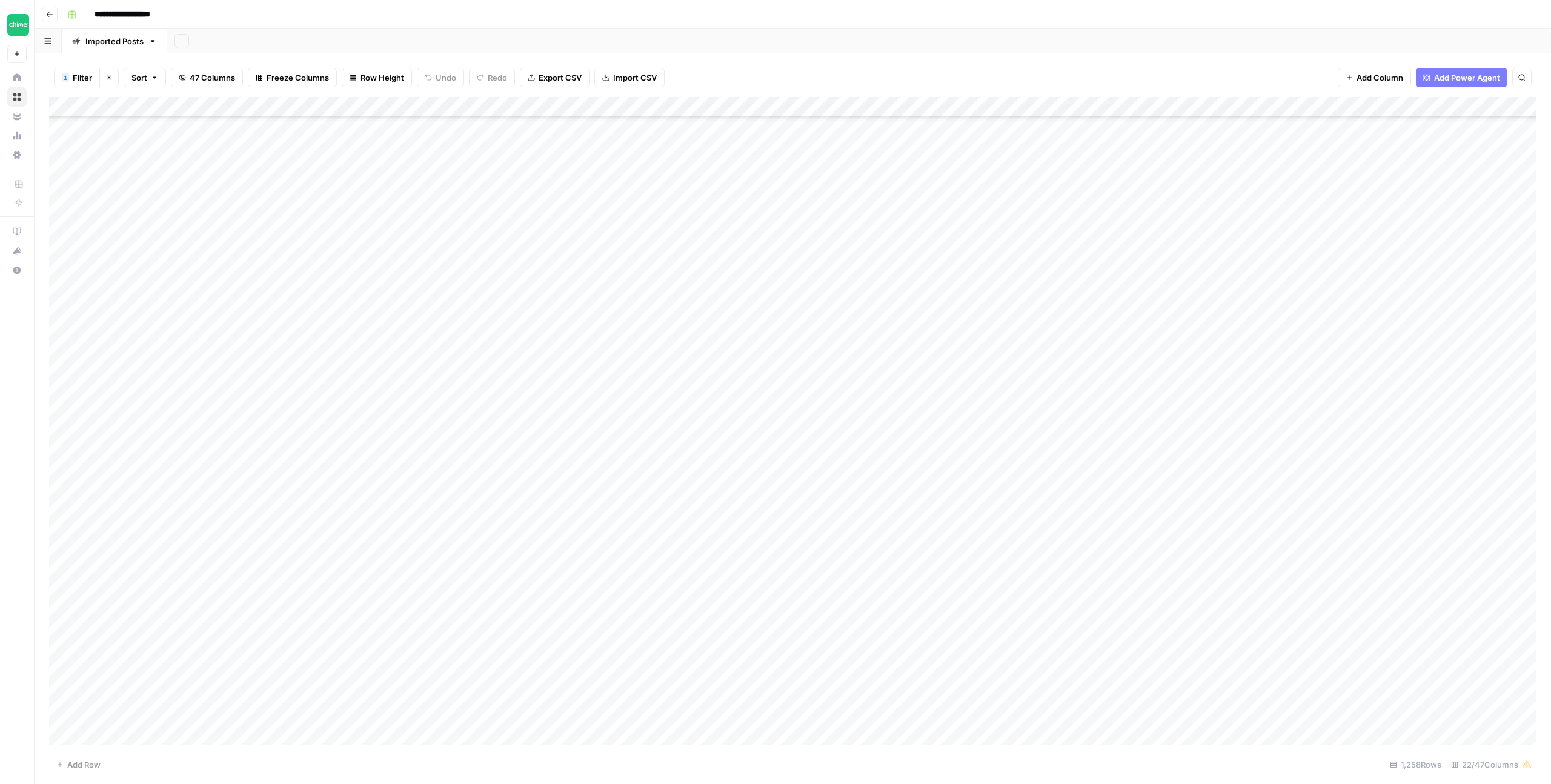
click at [470, 517] on div "Add Column" at bounding box center [792, 420] width 1487 height 648
click at [463, 577] on div "Add Column" at bounding box center [792, 420] width 1487 height 648
click at [467, 577] on div "Add Column" at bounding box center [792, 420] width 1487 height 648
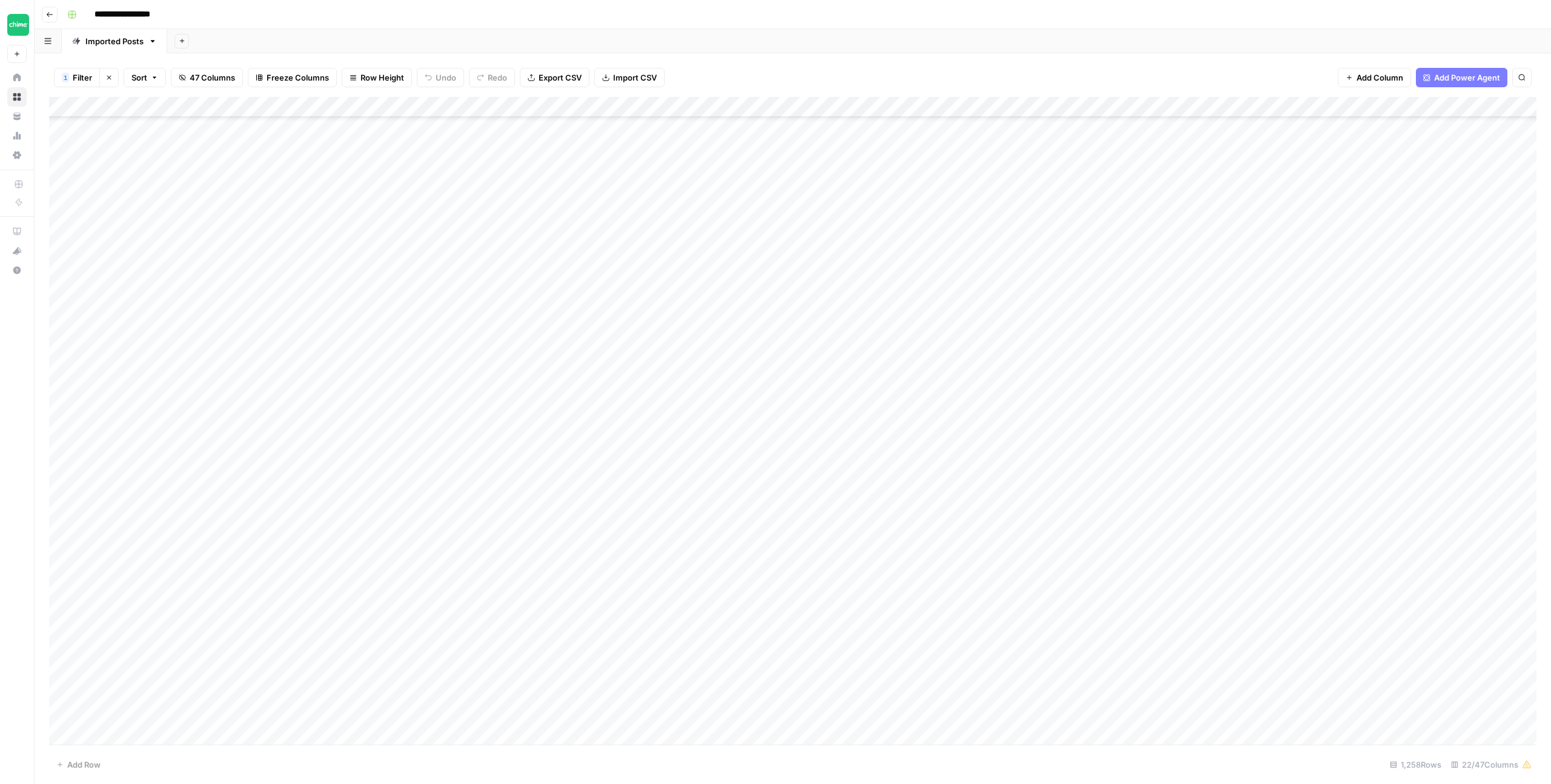
click at [442, 476] on div "Add Column" at bounding box center [792, 420] width 1487 height 648
click at [443, 476] on div "Add Column" at bounding box center [792, 420] width 1487 height 648
click at [469, 498] on div "Add Column" at bounding box center [792, 420] width 1487 height 648
click at [460, 498] on div "Add Column" at bounding box center [792, 420] width 1487 height 648
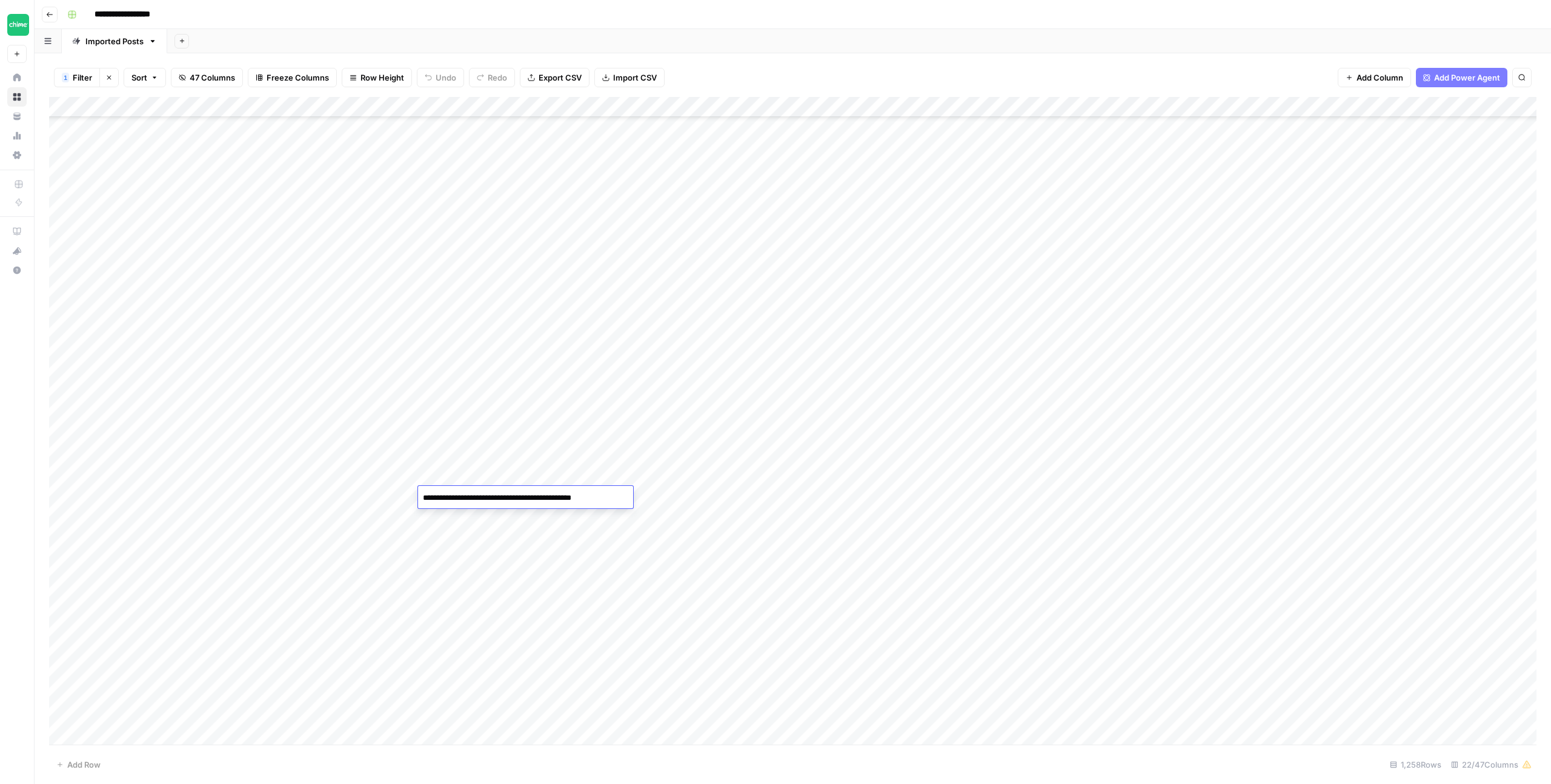
click at [462, 474] on div "Add Column" at bounding box center [792, 420] width 1487 height 648
click at [464, 475] on div "Add Column" at bounding box center [792, 420] width 1487 height 648
click at [472, 512] on div "Add Column" at bounding box center [792, 420] width 1487 height 648
click at [468, 513] on div "Add Column" at bounding box center [792, 420] width 1487 height 648
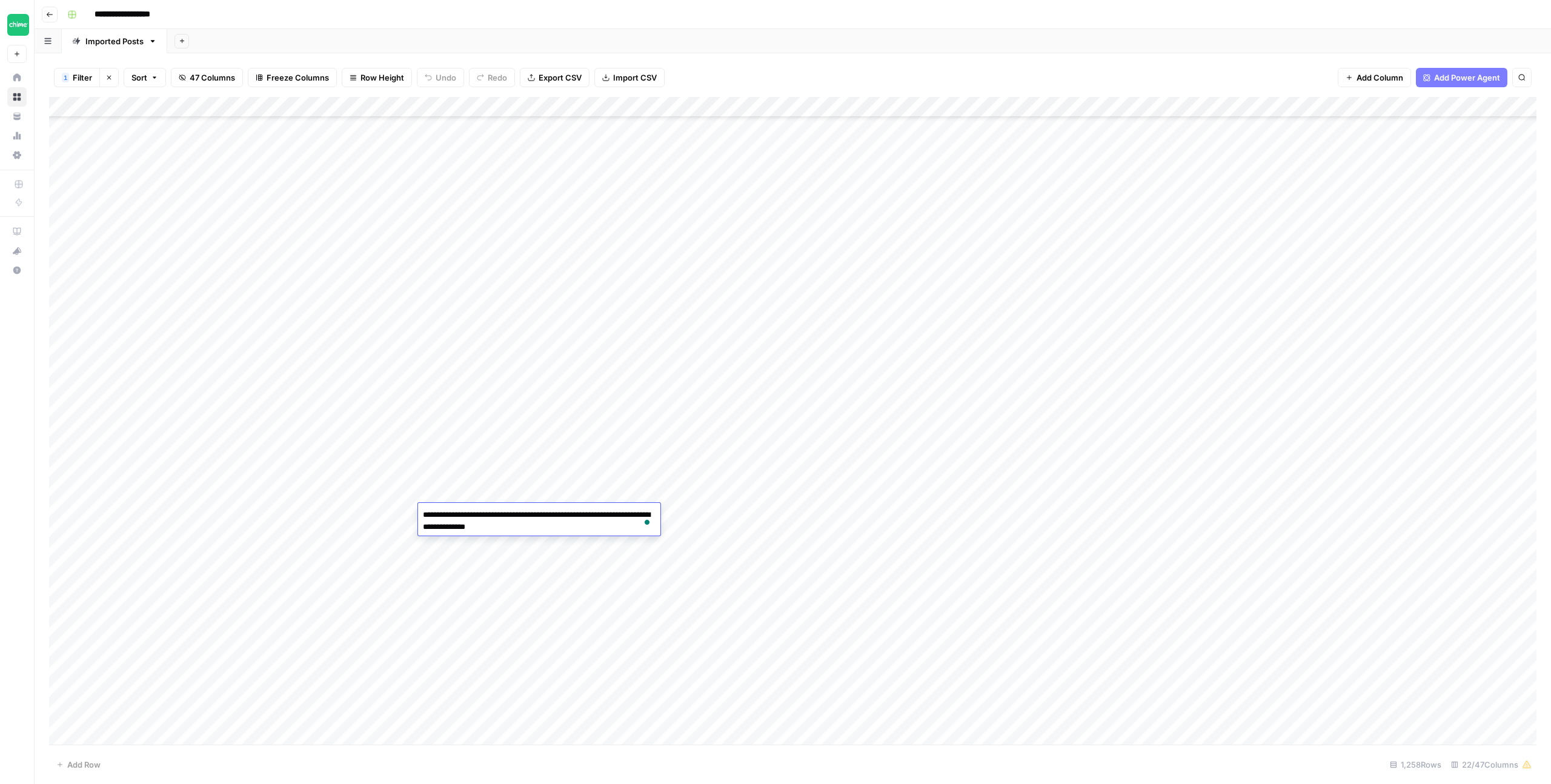
scroll to position [11184, 0]
click at [449, 552] on div "Add Column" at bounding box center [792, 420] width 1487 height 648
click at [469, 341] on div "Add Column" at bounding box center [792, 420] width 1487 height 648
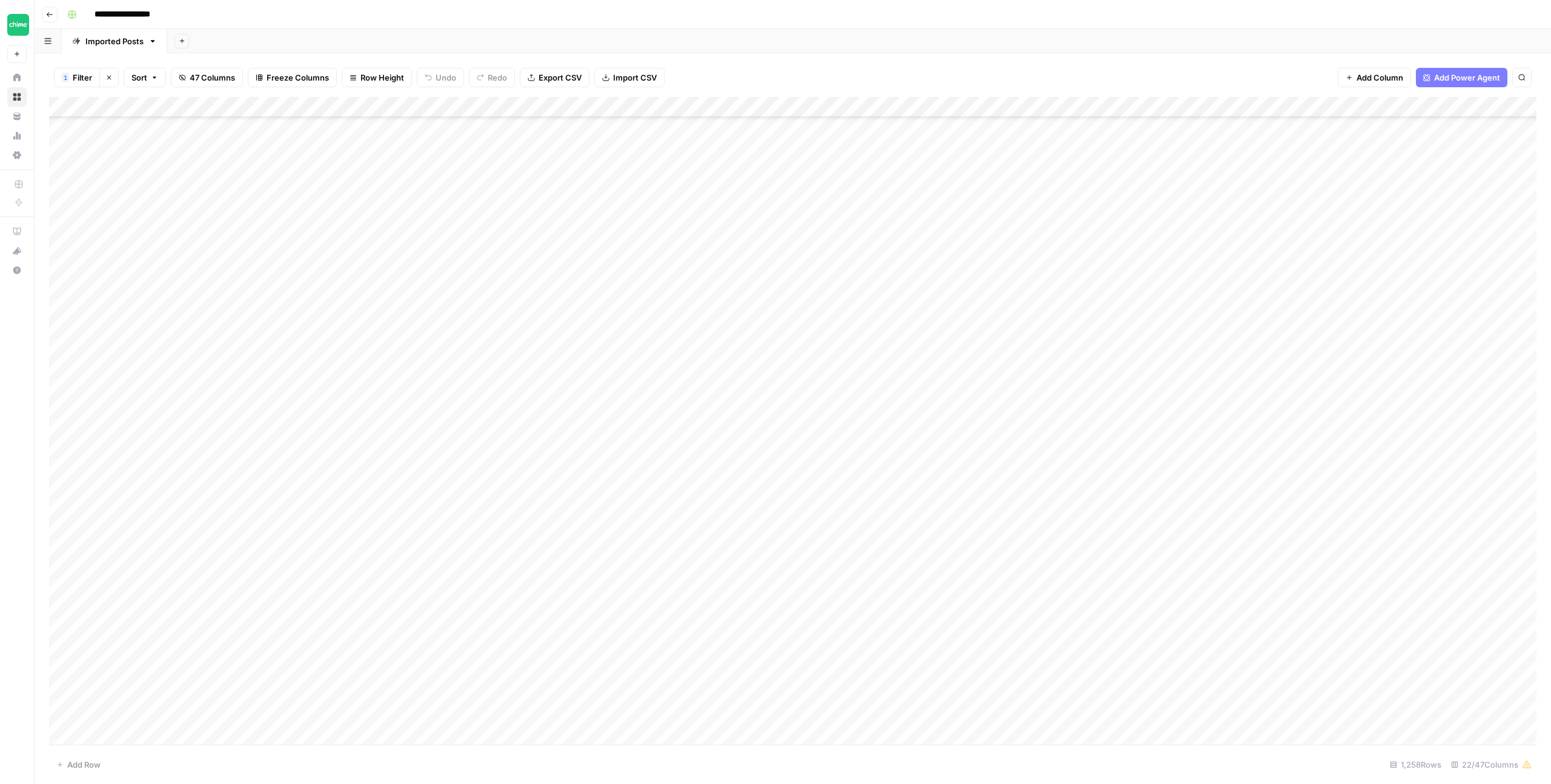
click at [452, 341] on div "Add Column" at bounding box center [792, 420] width 1487 height 648
click at [465, 392] on div "Add Column" at bounding box center [792, 420] width 1487 height 648
click at [463, 392] on div "Add Column" at bounding box center [792, 420] width 1487 height 648
